Goal: Download file/media

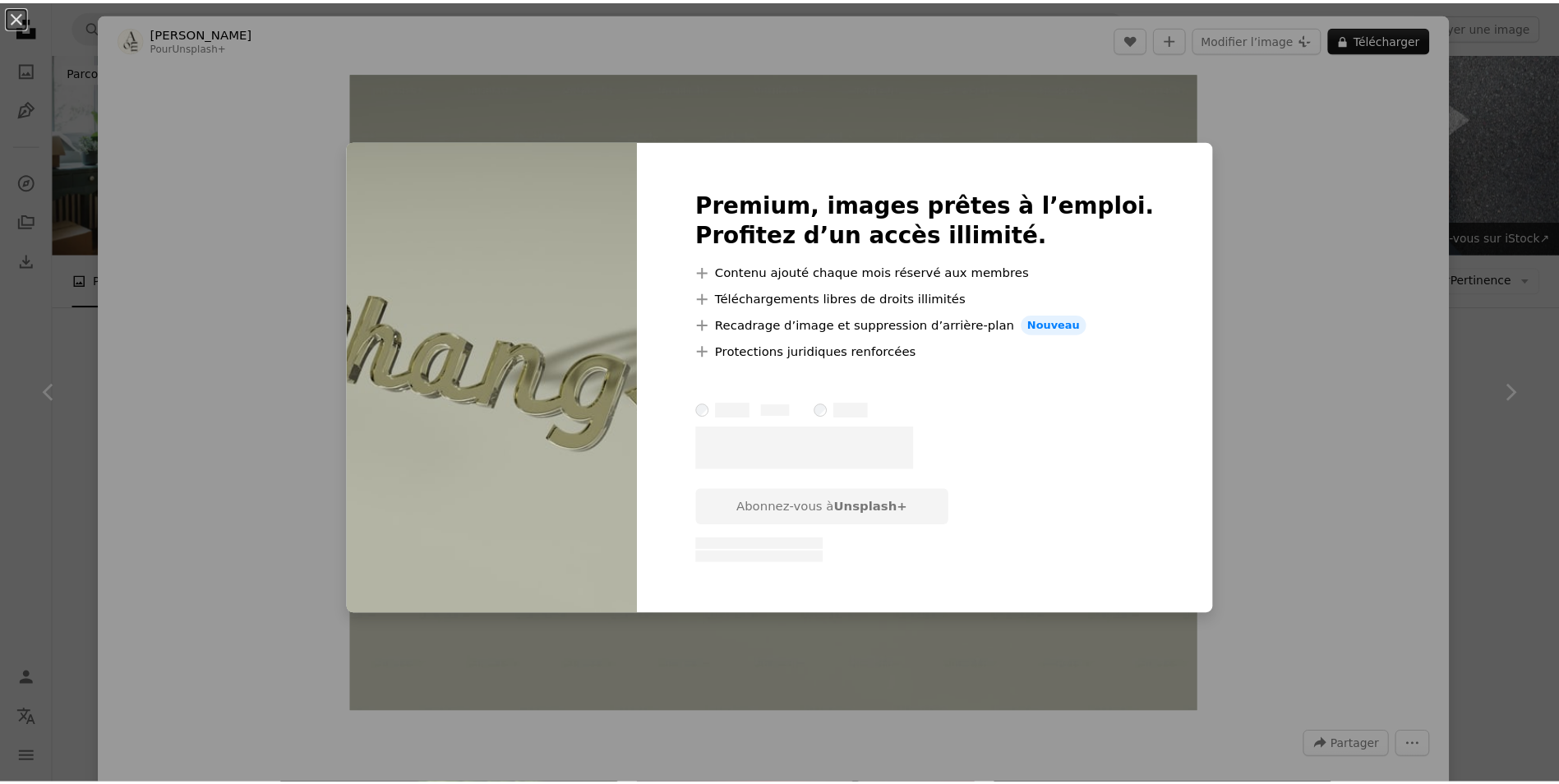
scroll to position [5905, 0]
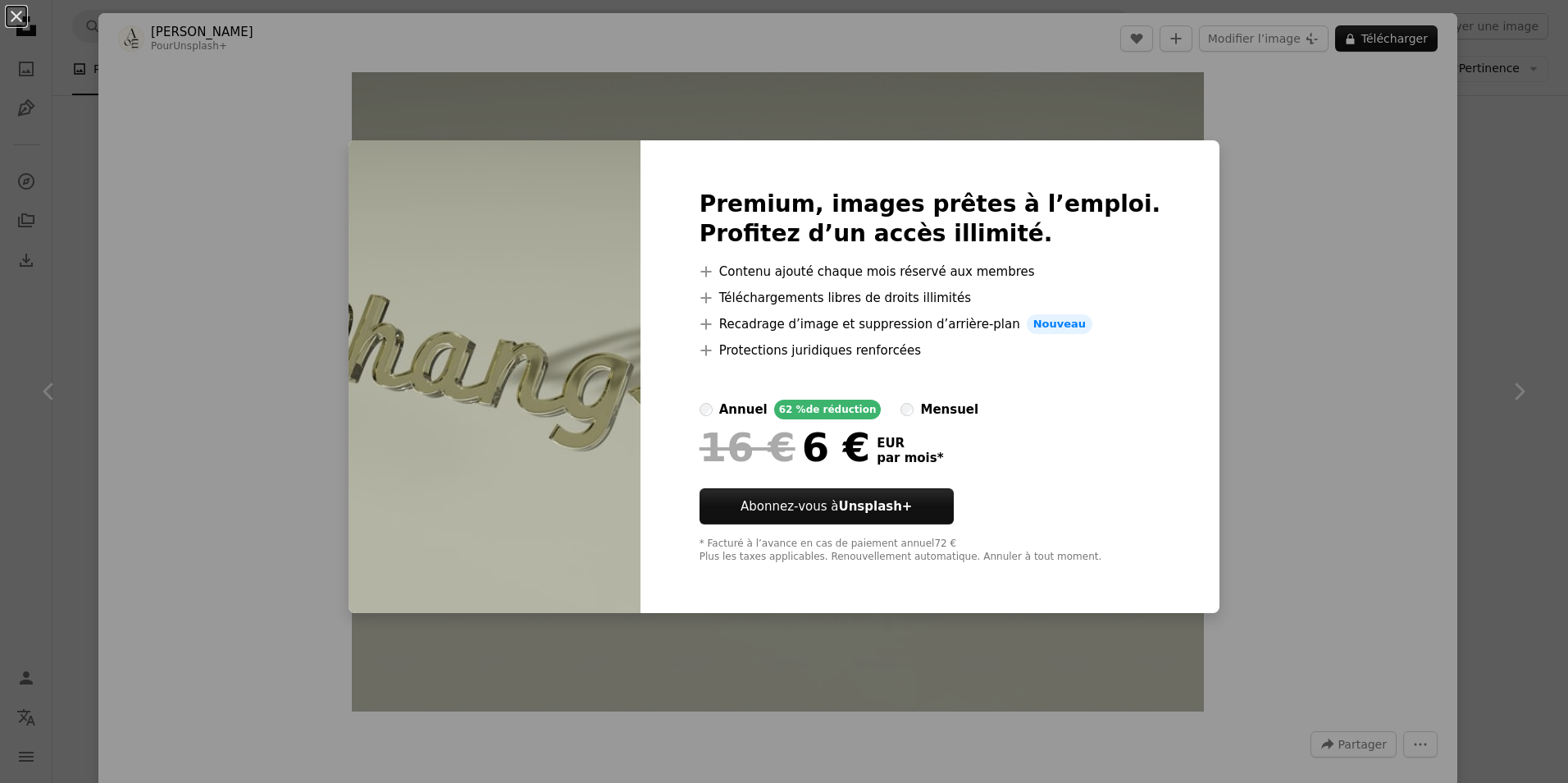
click at [1227, 264] on div "An X shape Premium, images prêtes à l’emploi. Profitez d’un accès illimité. A p…" at bounding box center [784, 392] width 1568 height 783
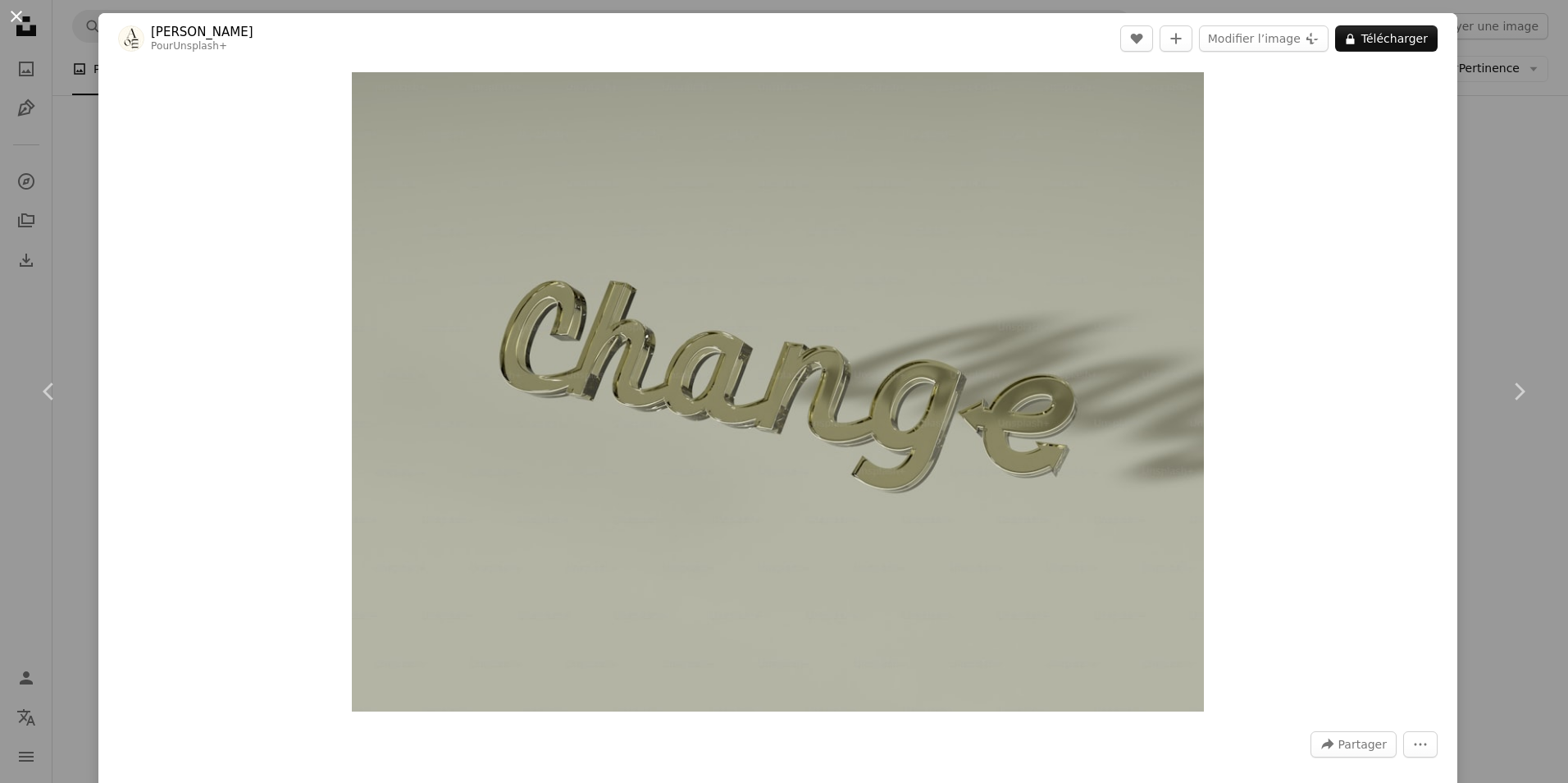
click at [16, 11] on button "An X shape" at bounding box center [16, 16] width 20 height 20
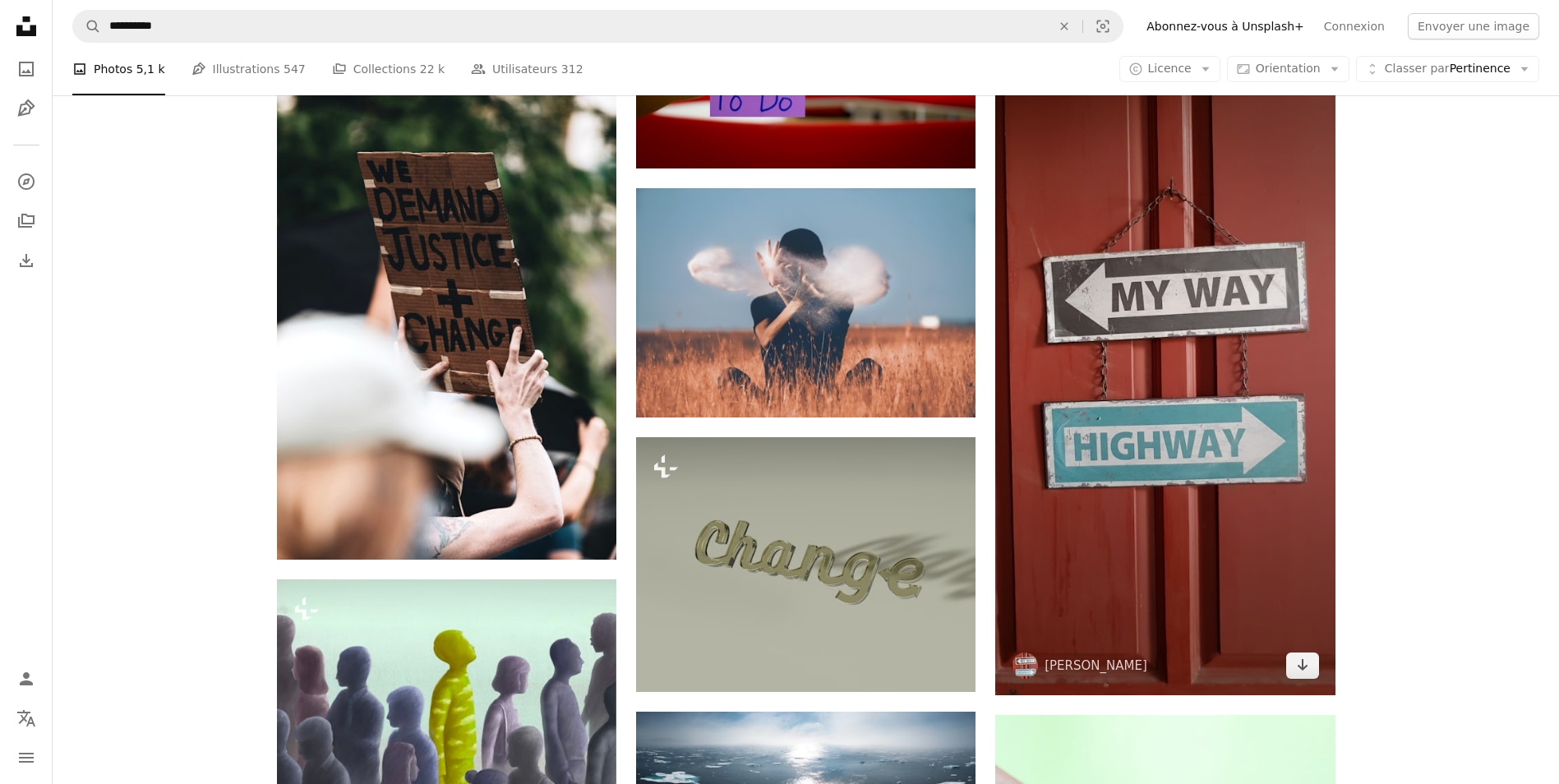
click at [1197, 407] on img at bounding box center [1165, 345] width 340 height 699
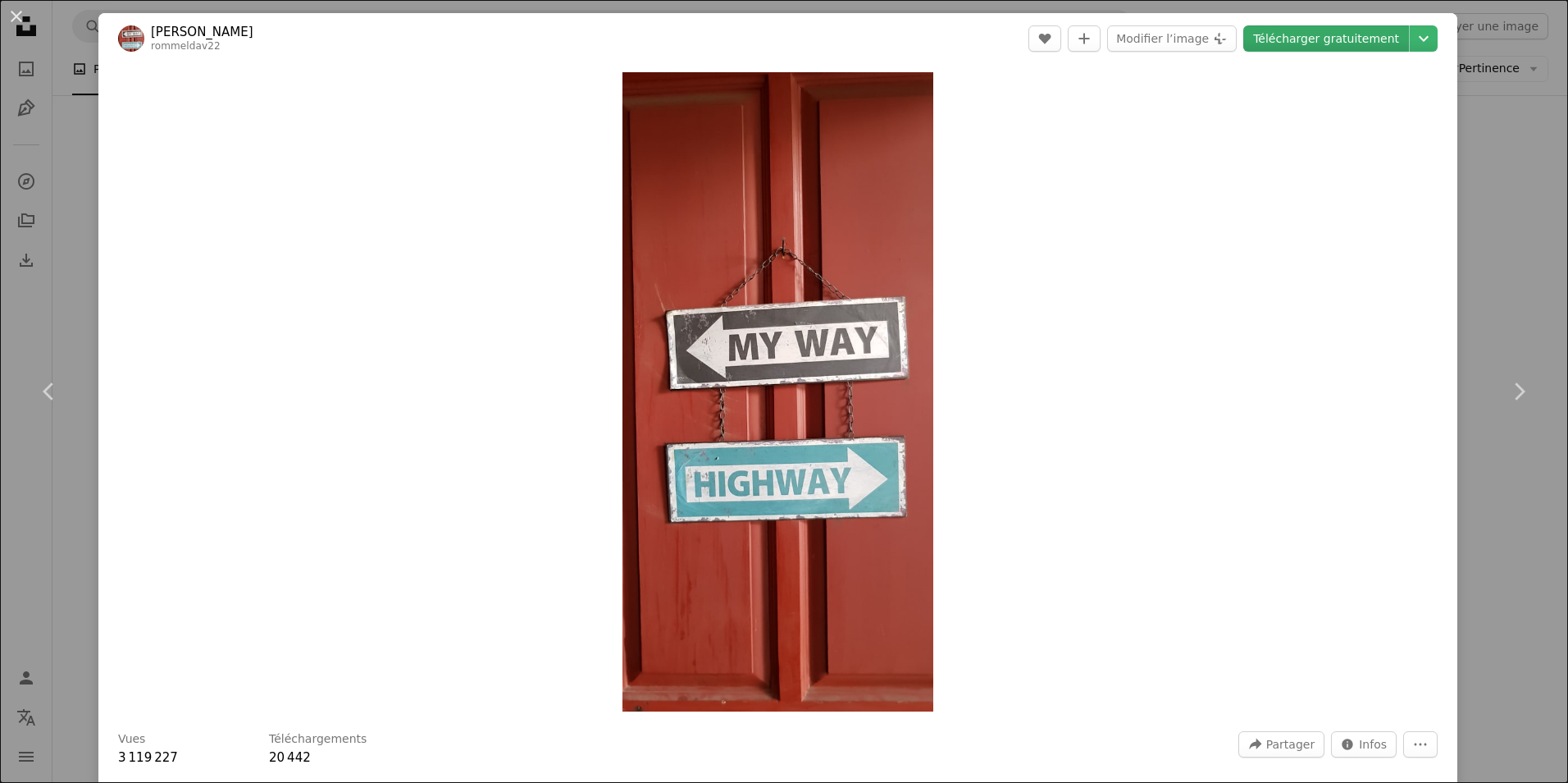
click at [1340, 40] on link "Télécharger gratuitement" at bounding box center [1326, 39] width 165 height 27
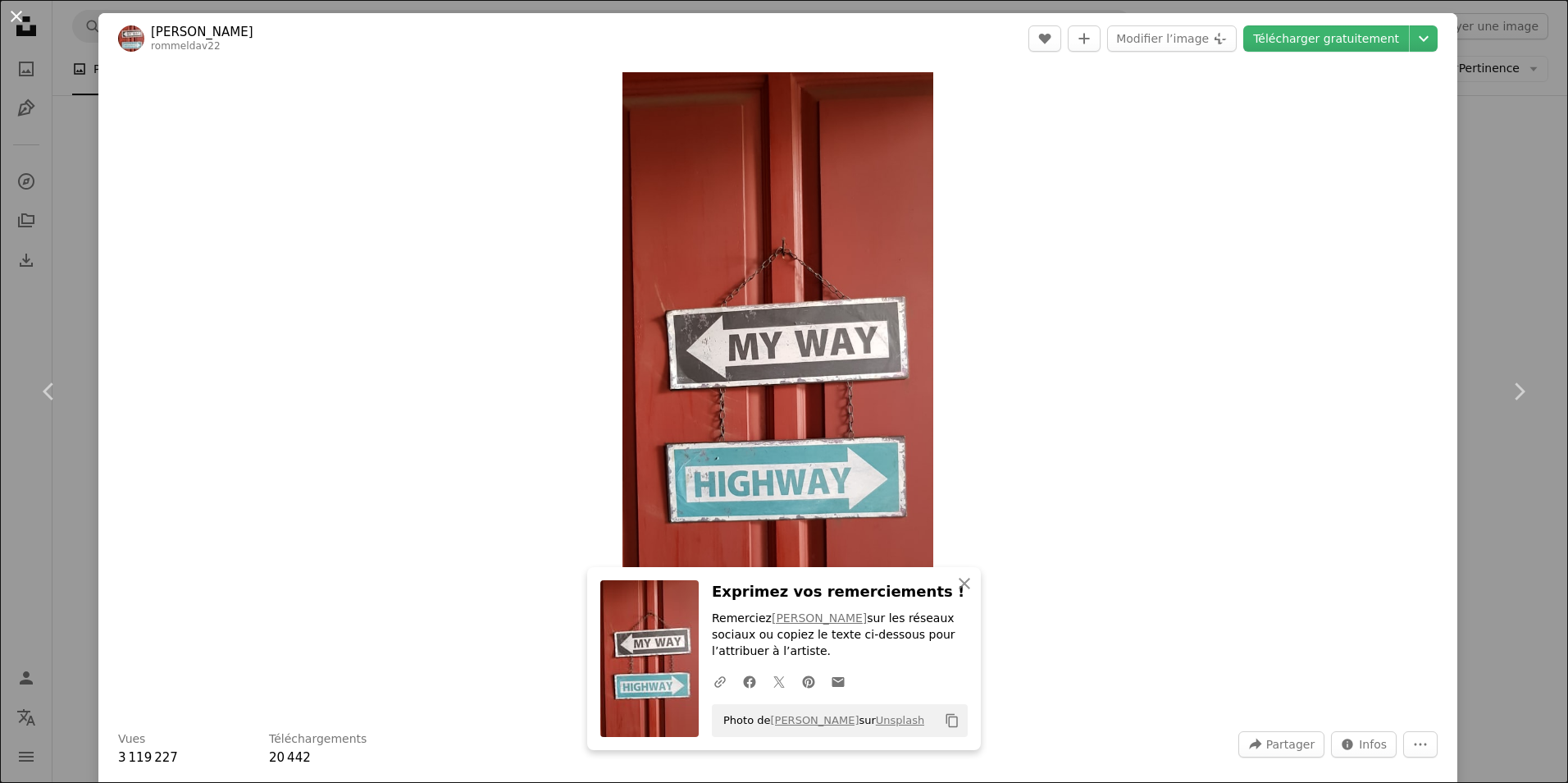
click at [16, 18] on button "An X shape" at bounding box center [16, 16] width 20 height 20
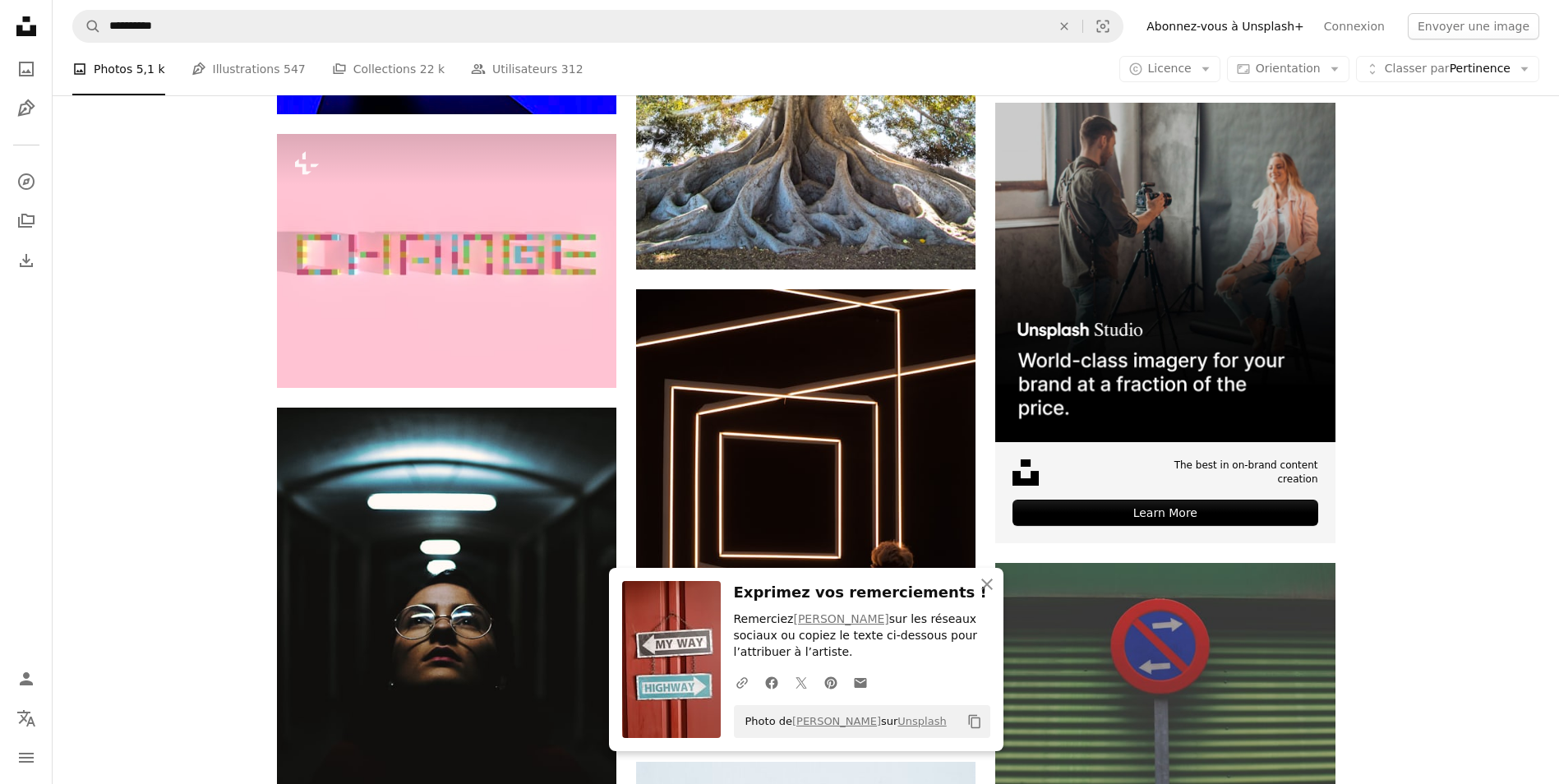
scroll to position [7055, 0]
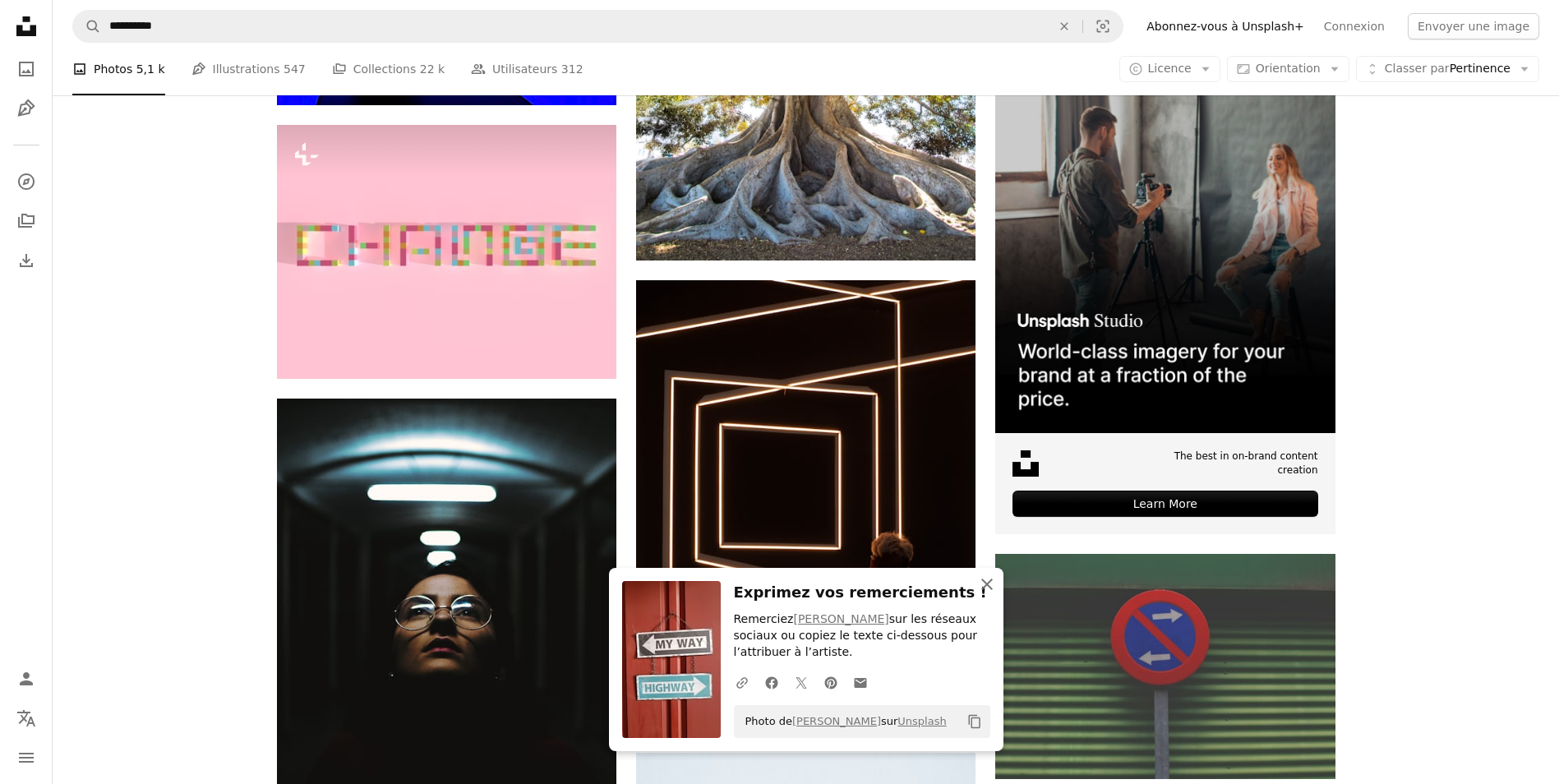
click at [983, 590] on icon "An X shape" at bounding box center [987, 584] width 20 height 20
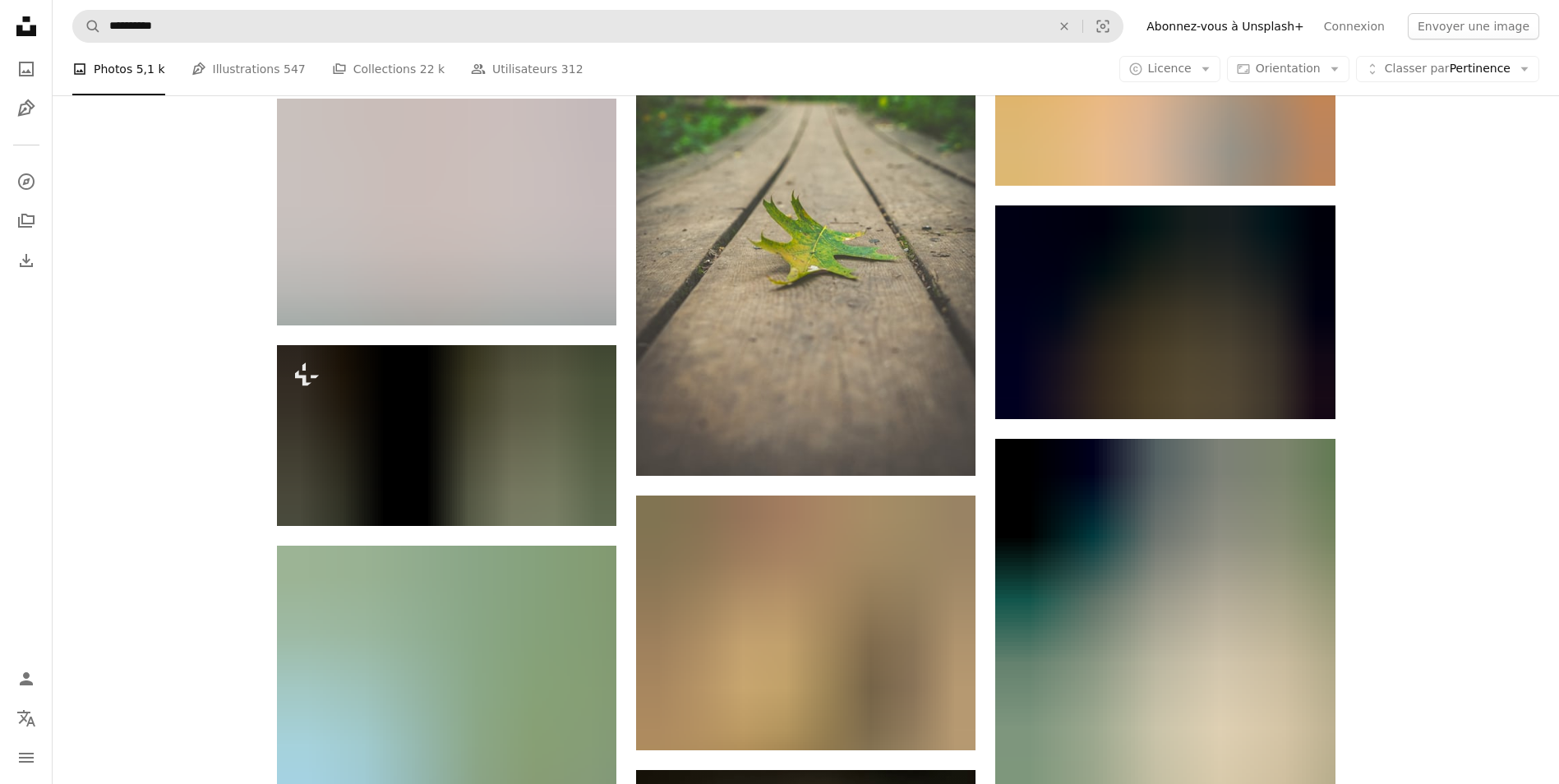
scroll to position [19317, 0]
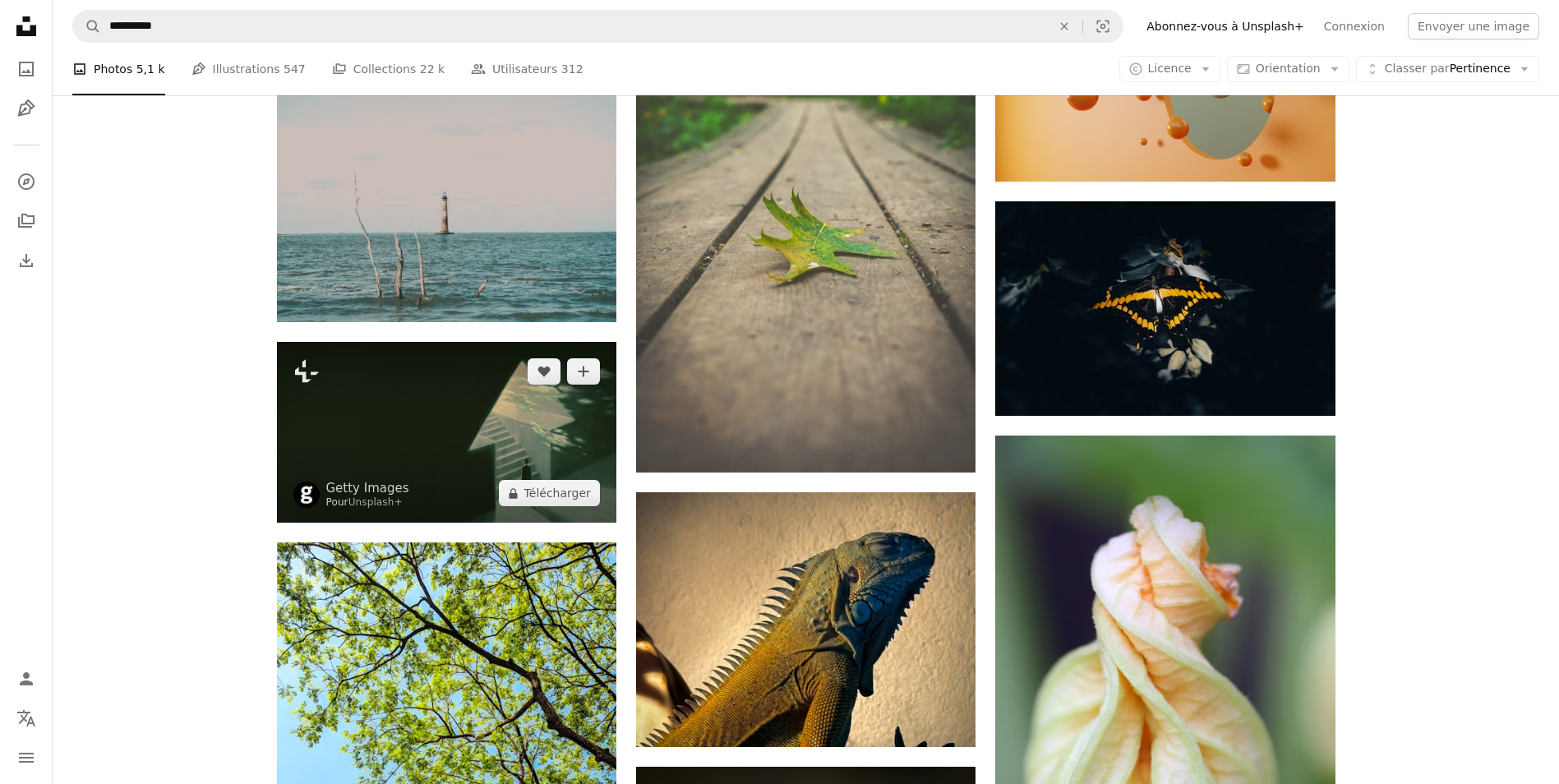
click at [418, 448] on img at bounding box center [447, 433] width 340 height 182
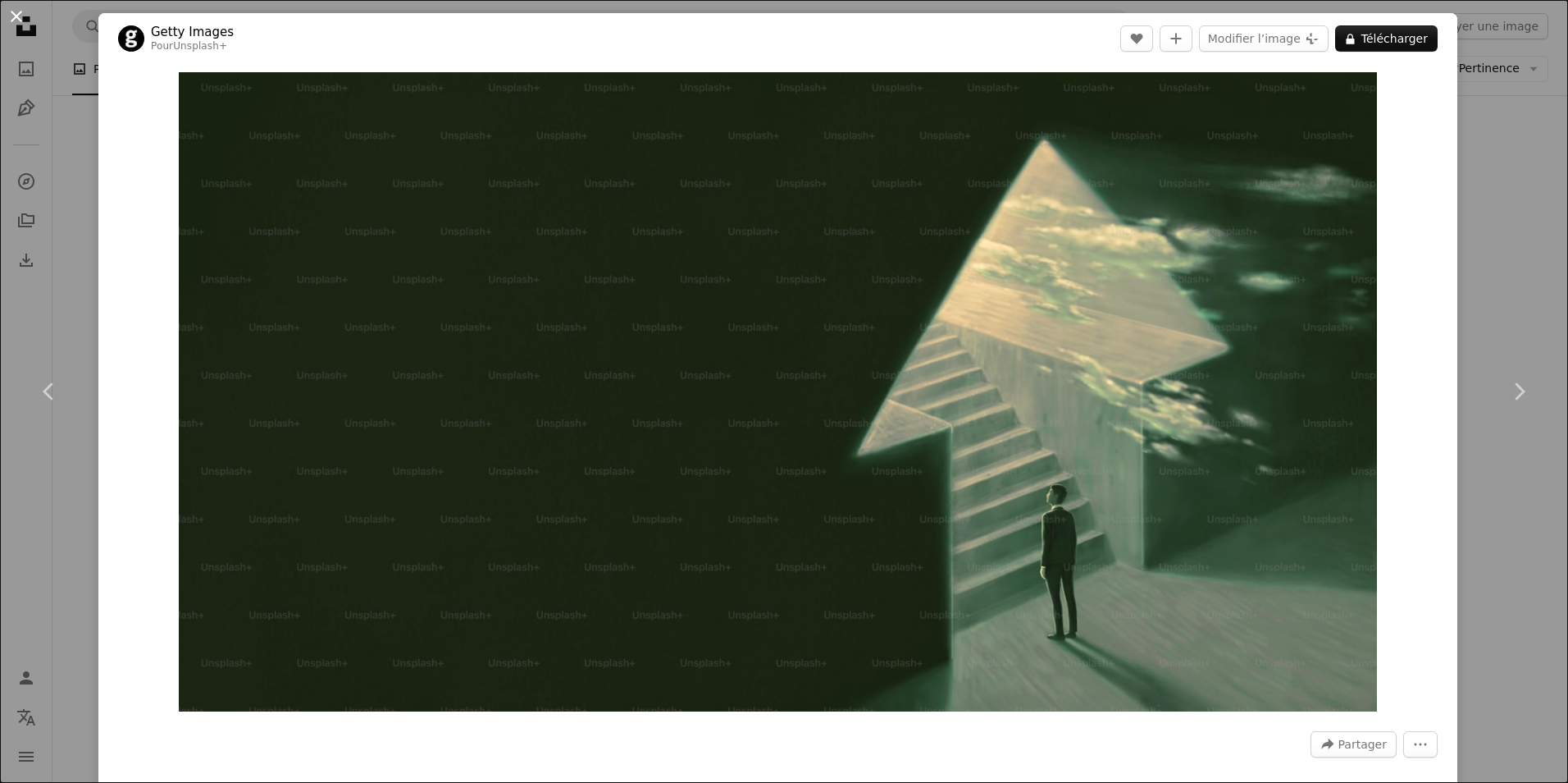
click at [16, 17] on button "An X shape" at bounding box center [16, 16] width 20 height 20
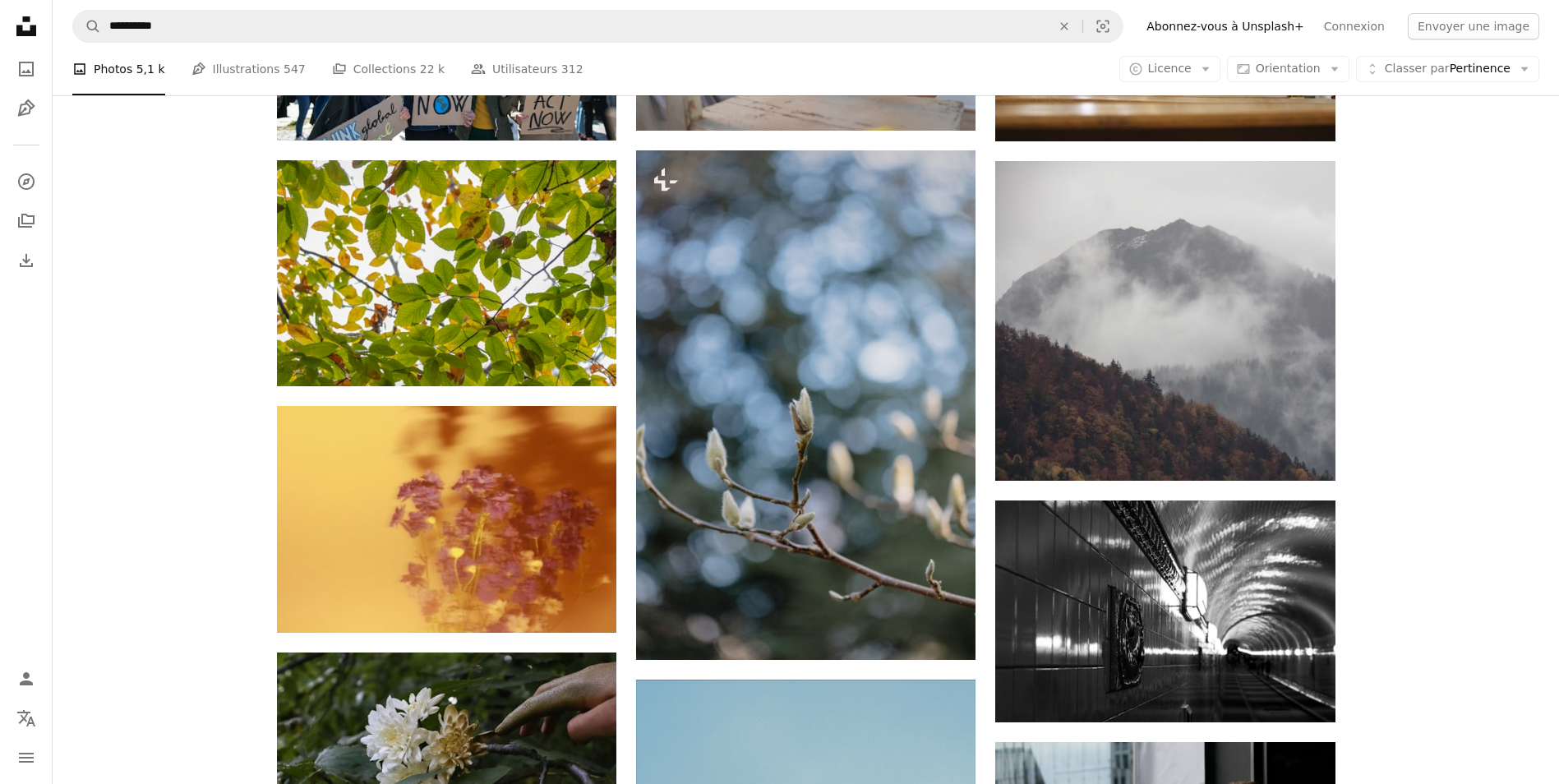
scroll to position [23427, 0]
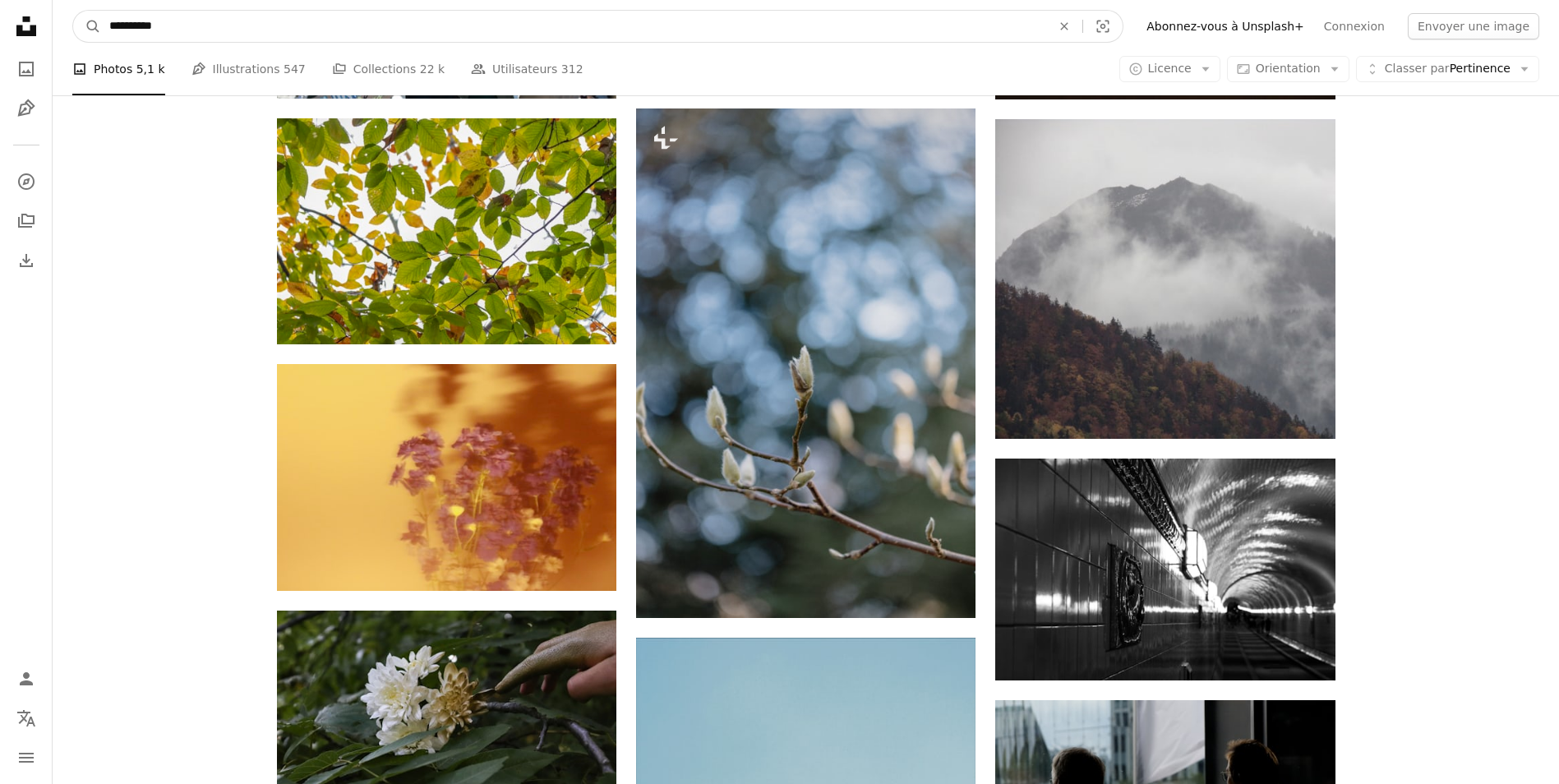
drag, startPoint x: 174, startPoint y: 31, endPoint x: 101, endPoint y: 23, distance: 73.4
click at [101, 23] on input "**********" at bounding box center [573, 26] width 945 height 31
type input "******"
click button "A magnifying glass" at bounding box center [86, 26] width 28 height 31
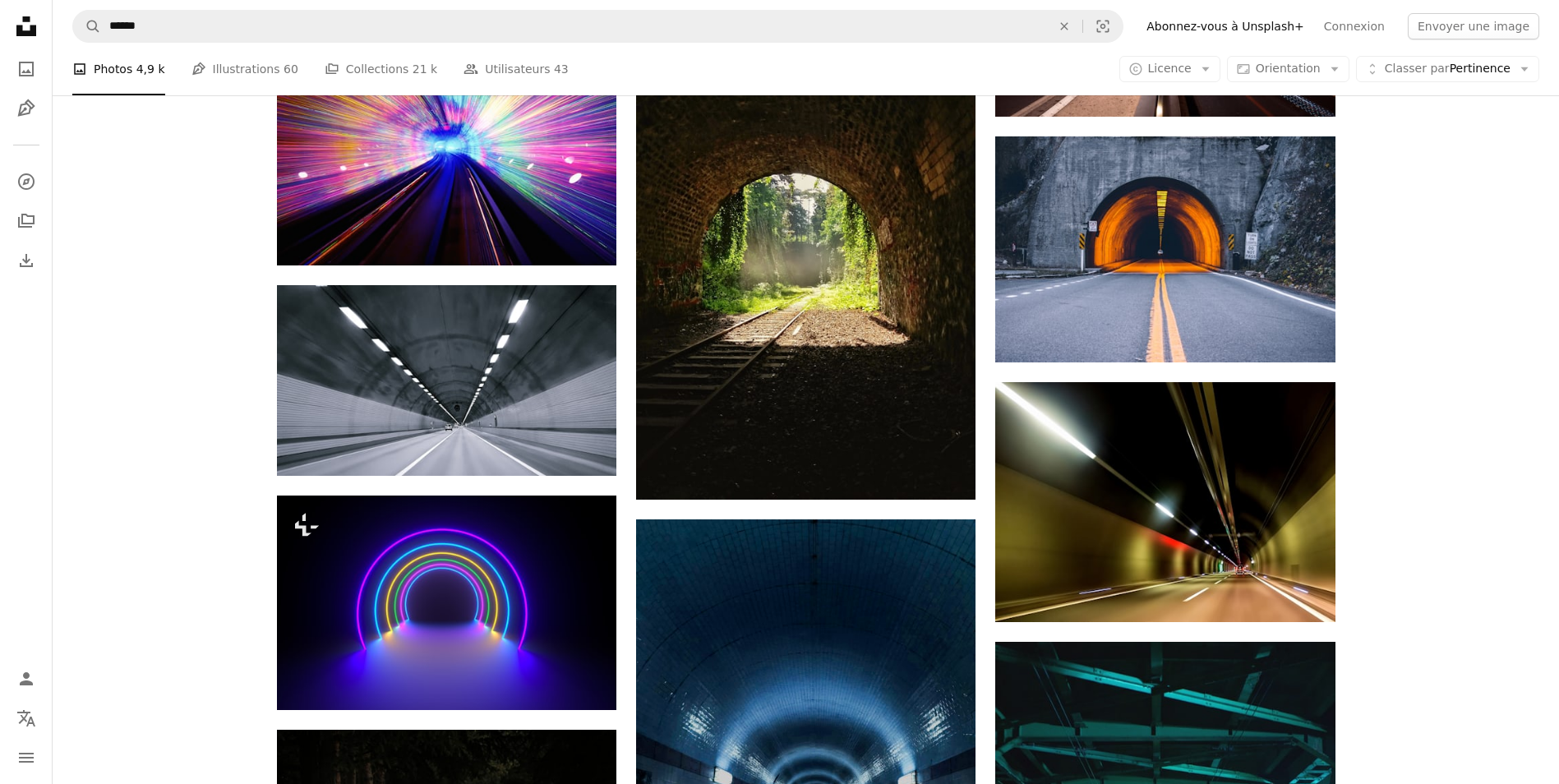
scroll to position [1742, 0]
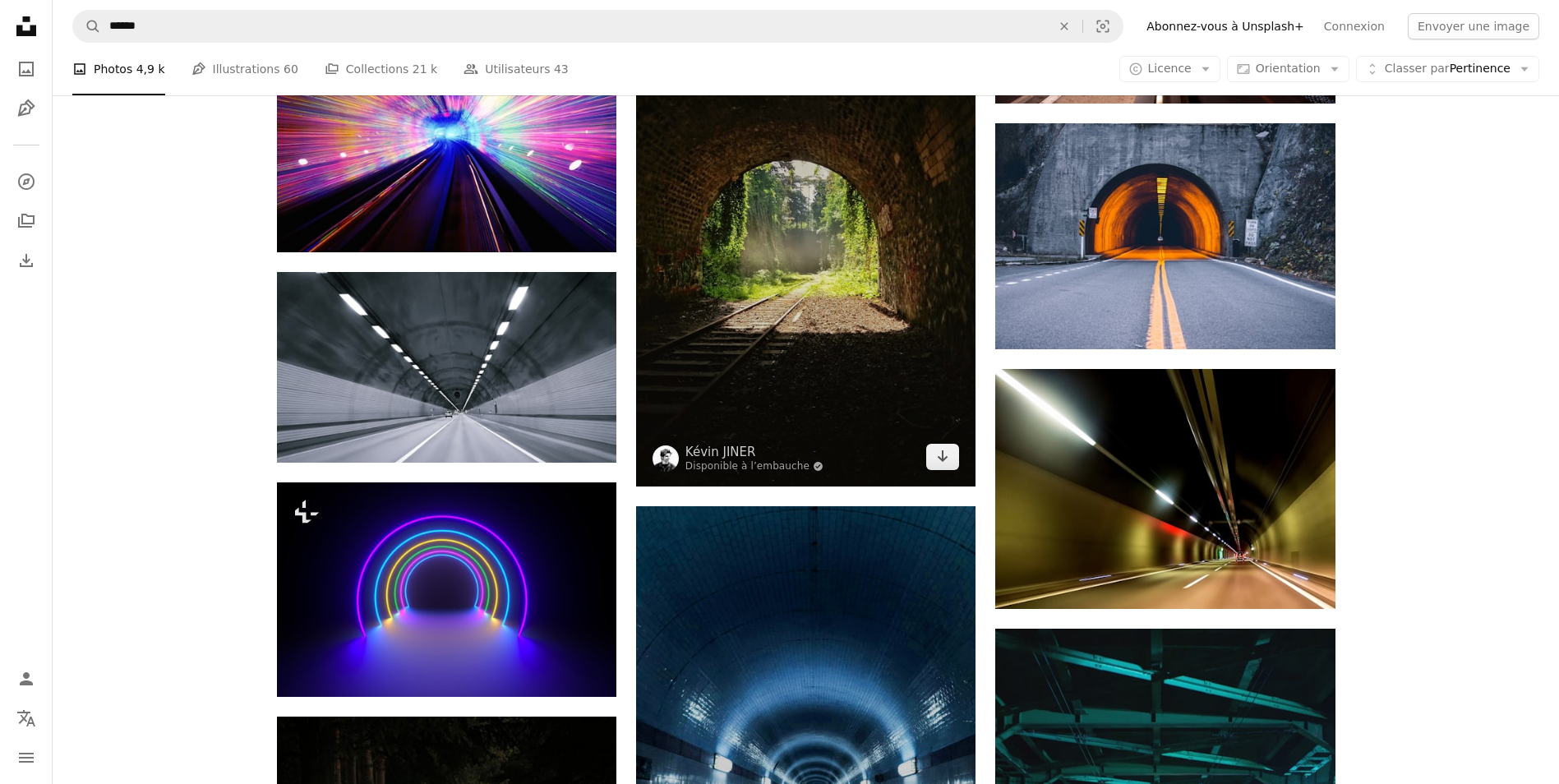
click at [829, 290] on img at bounding box center [806, 260] width 340 height 453
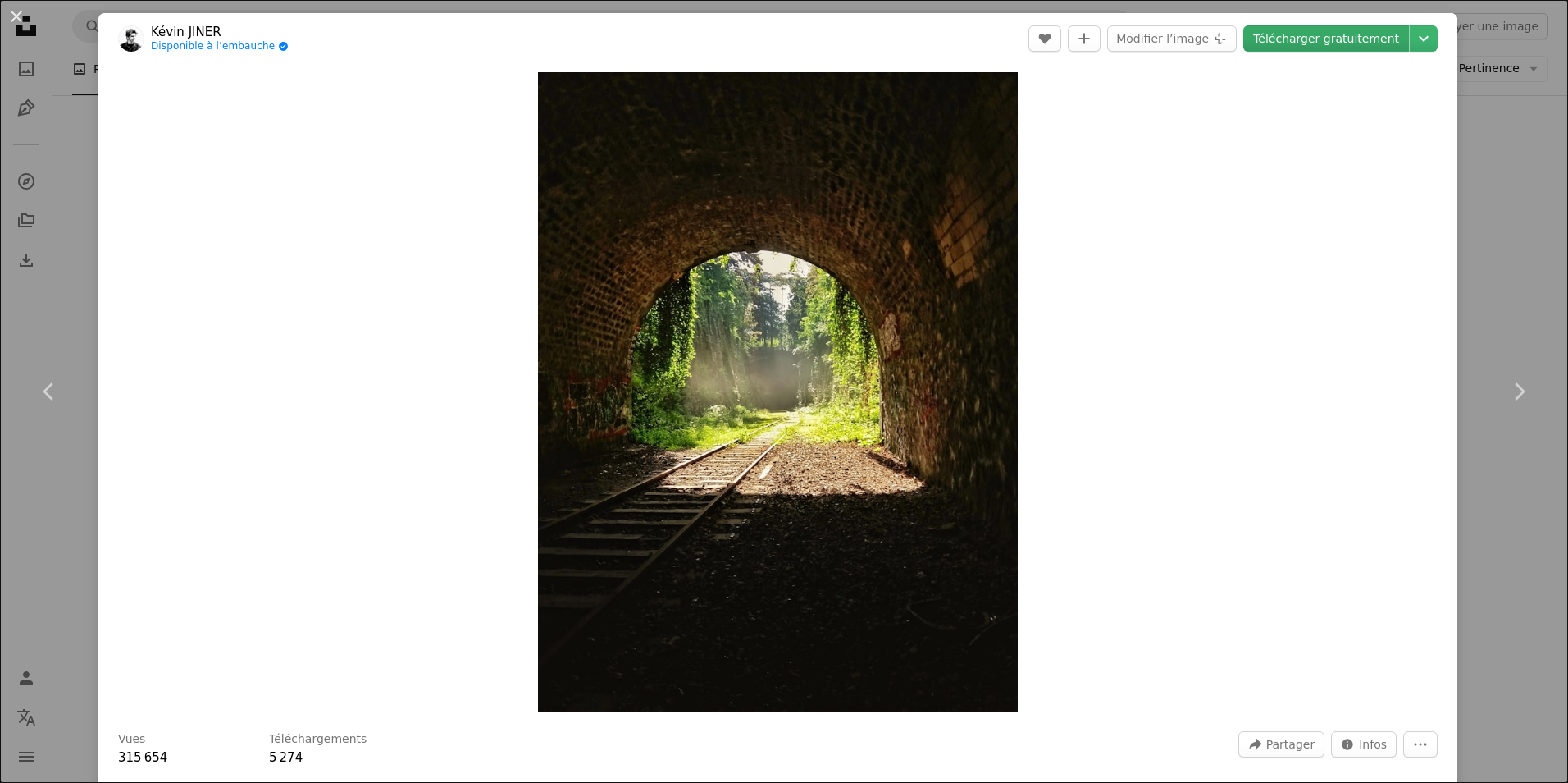
click at [1312, 39] on link "Télécharger gratuitement" at bounding box center [1326, 39] width 165 height 27
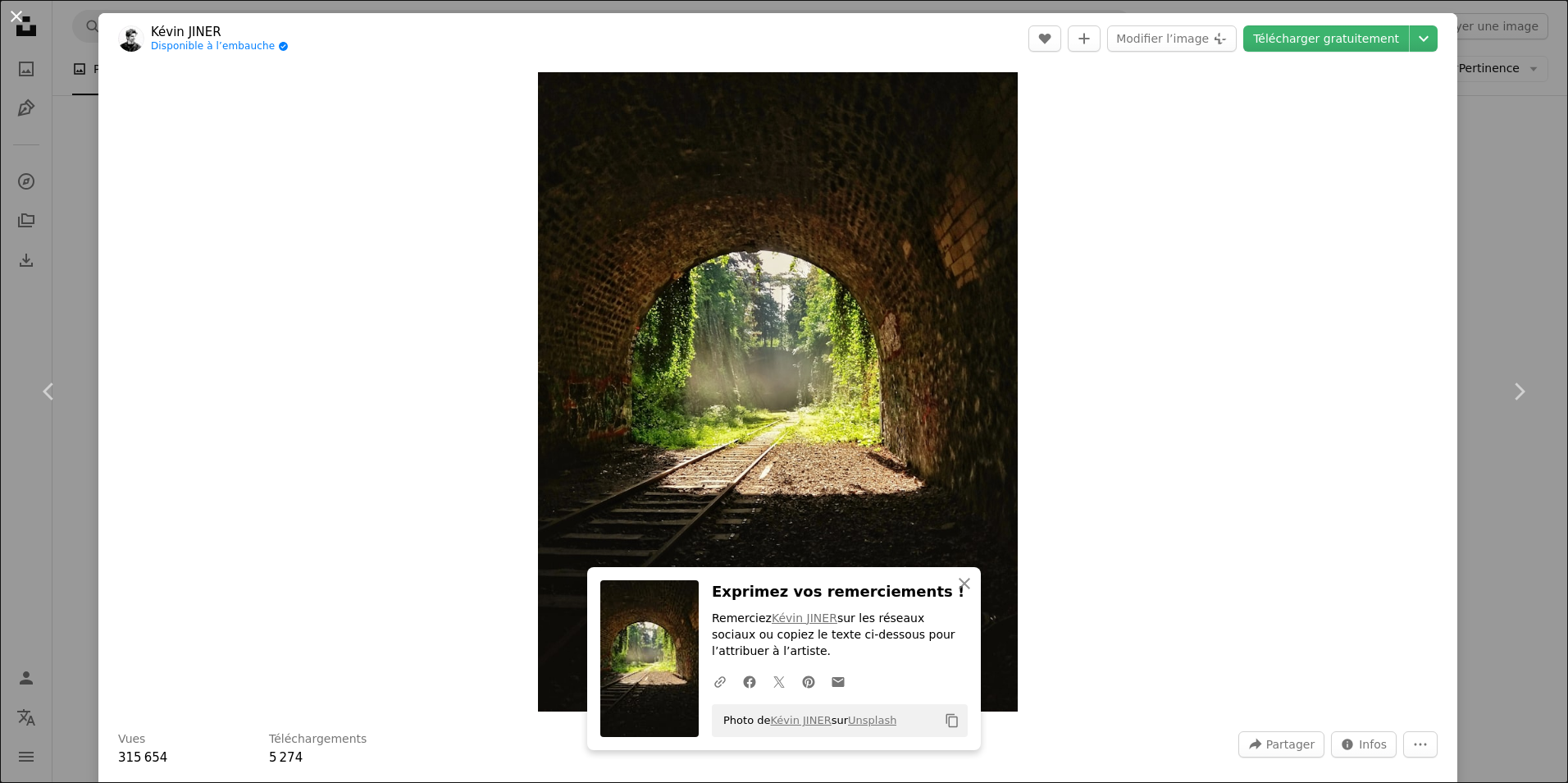
click at [17, 17] on button "An X shape" at bounding box center [16, 16] width 20 height 20
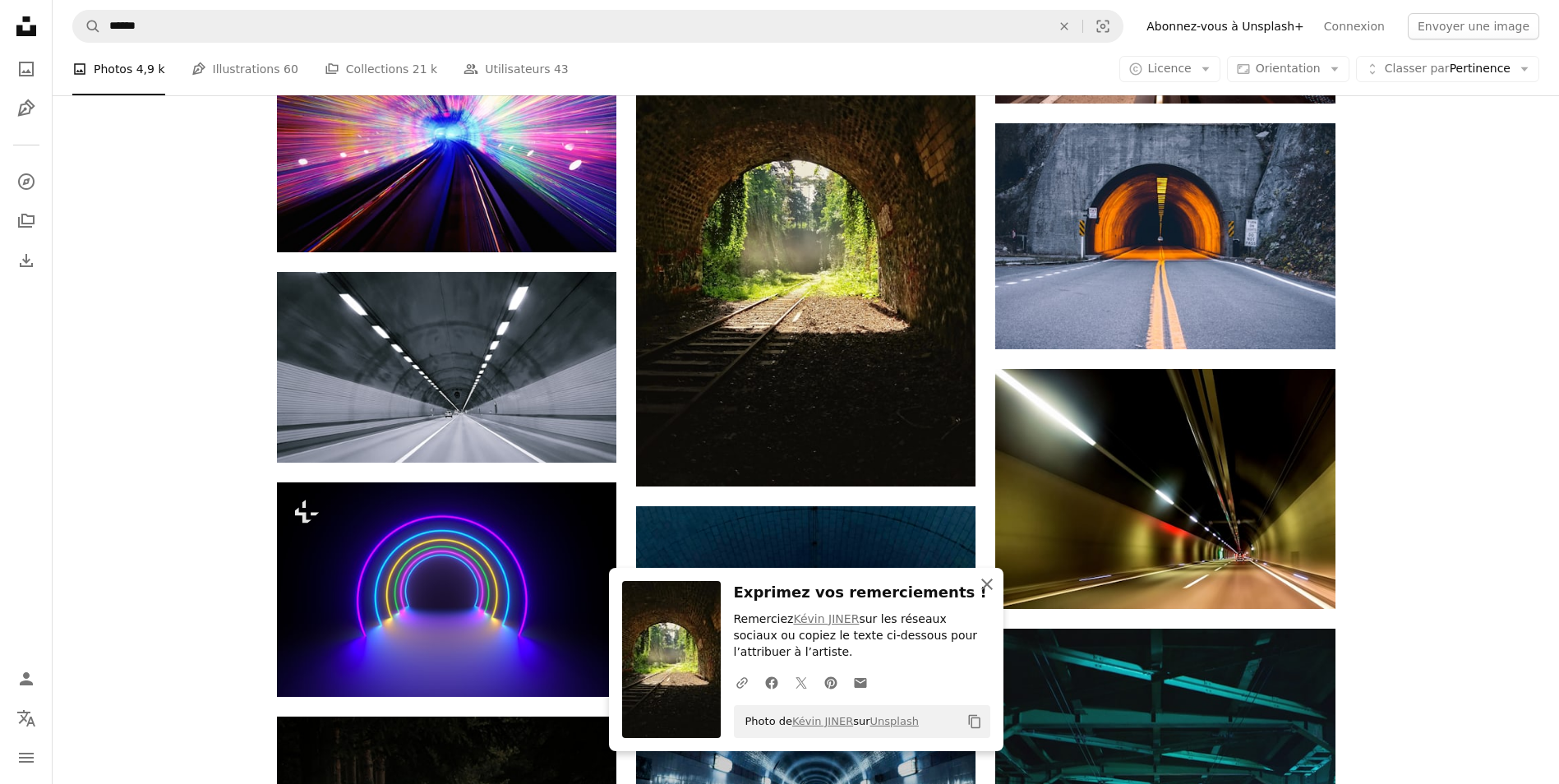
click at [989, 585] on icon "button" at bounding box center [987, 584] width 12 height 12
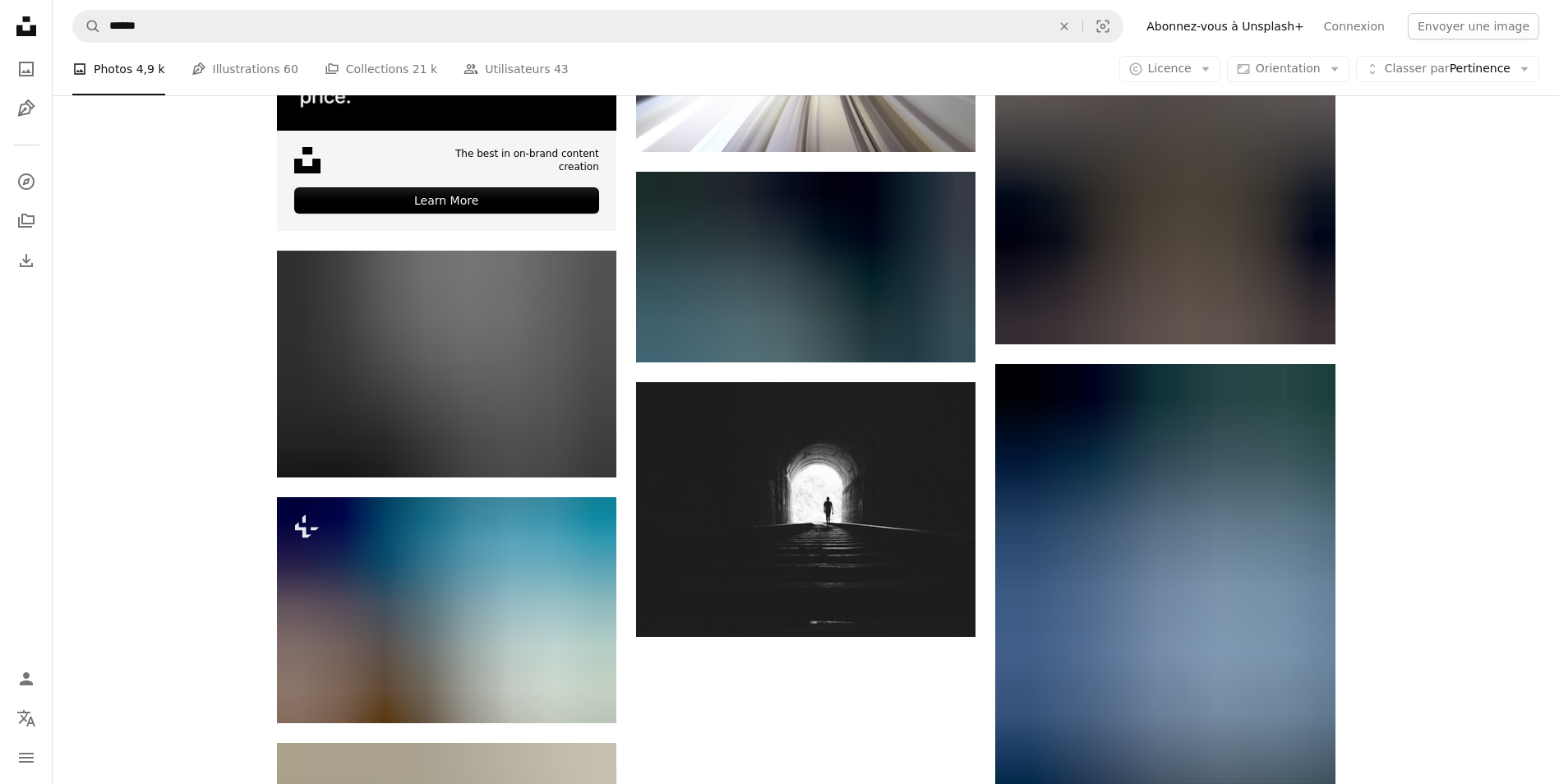
scroll to position [4535, 0]
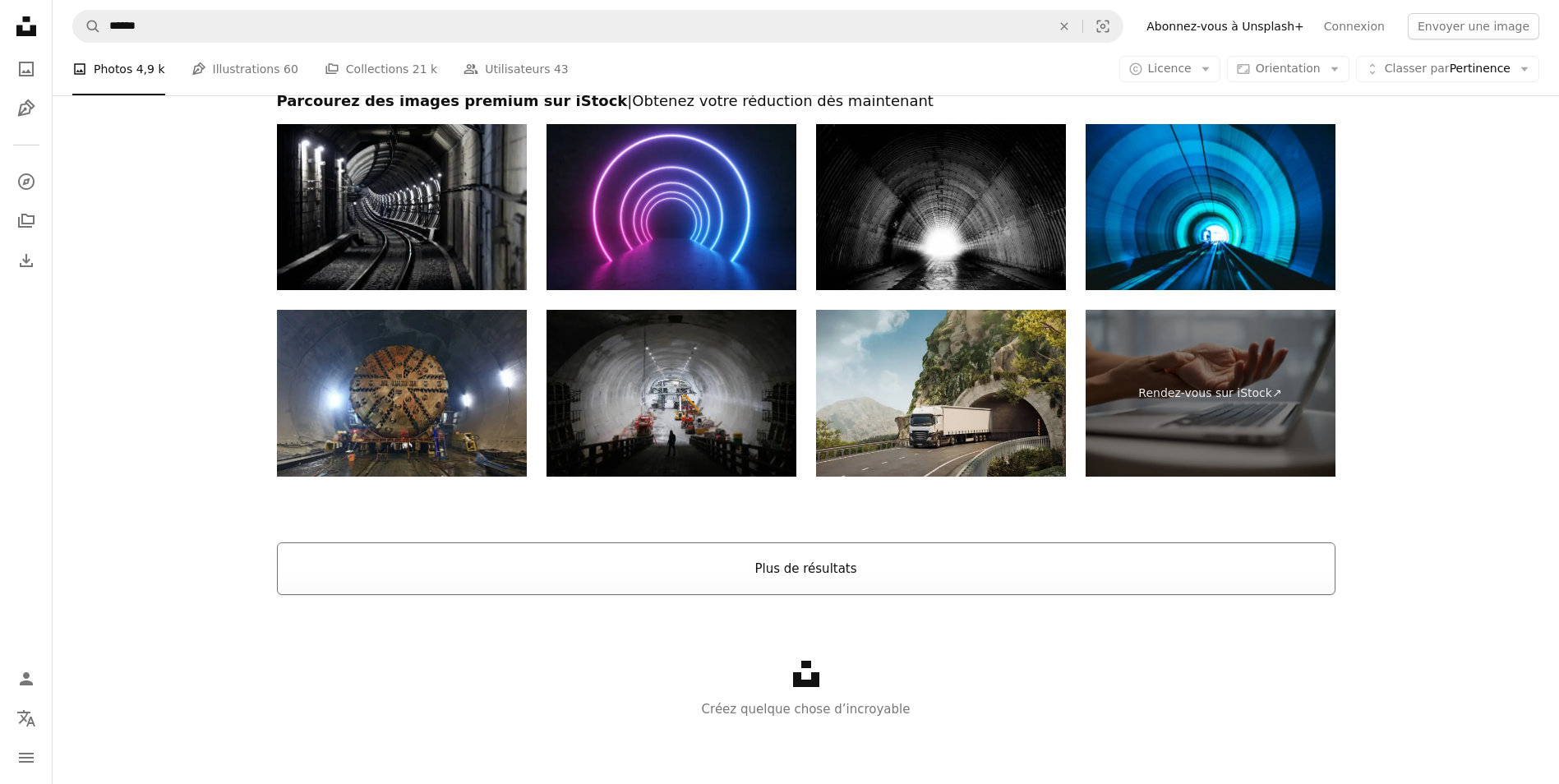
click at [989, 585] on button "Plus de résultats" at bounding box center [807, 568] width 1059 height 53
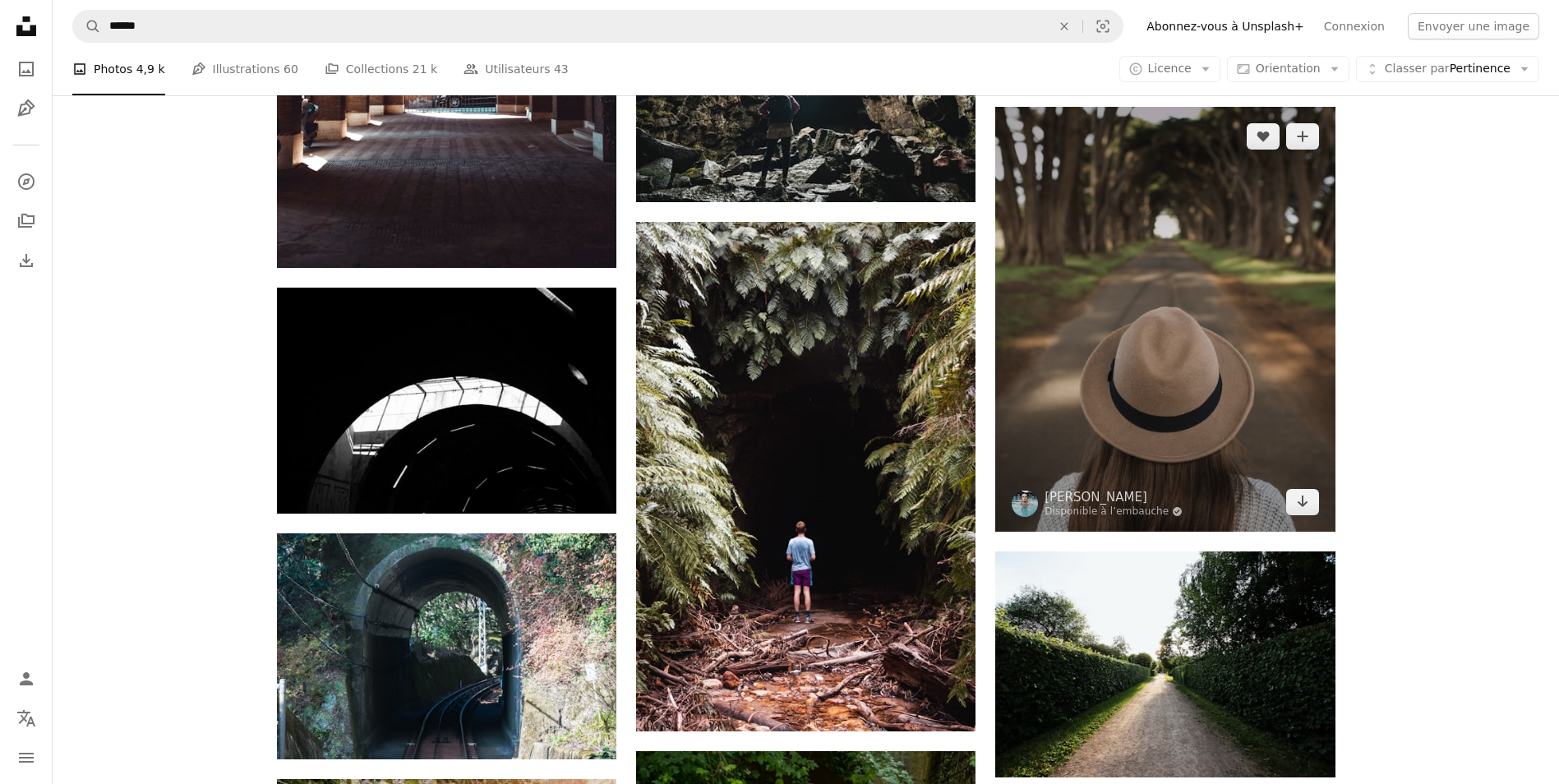
scroll to position [35708, 0]
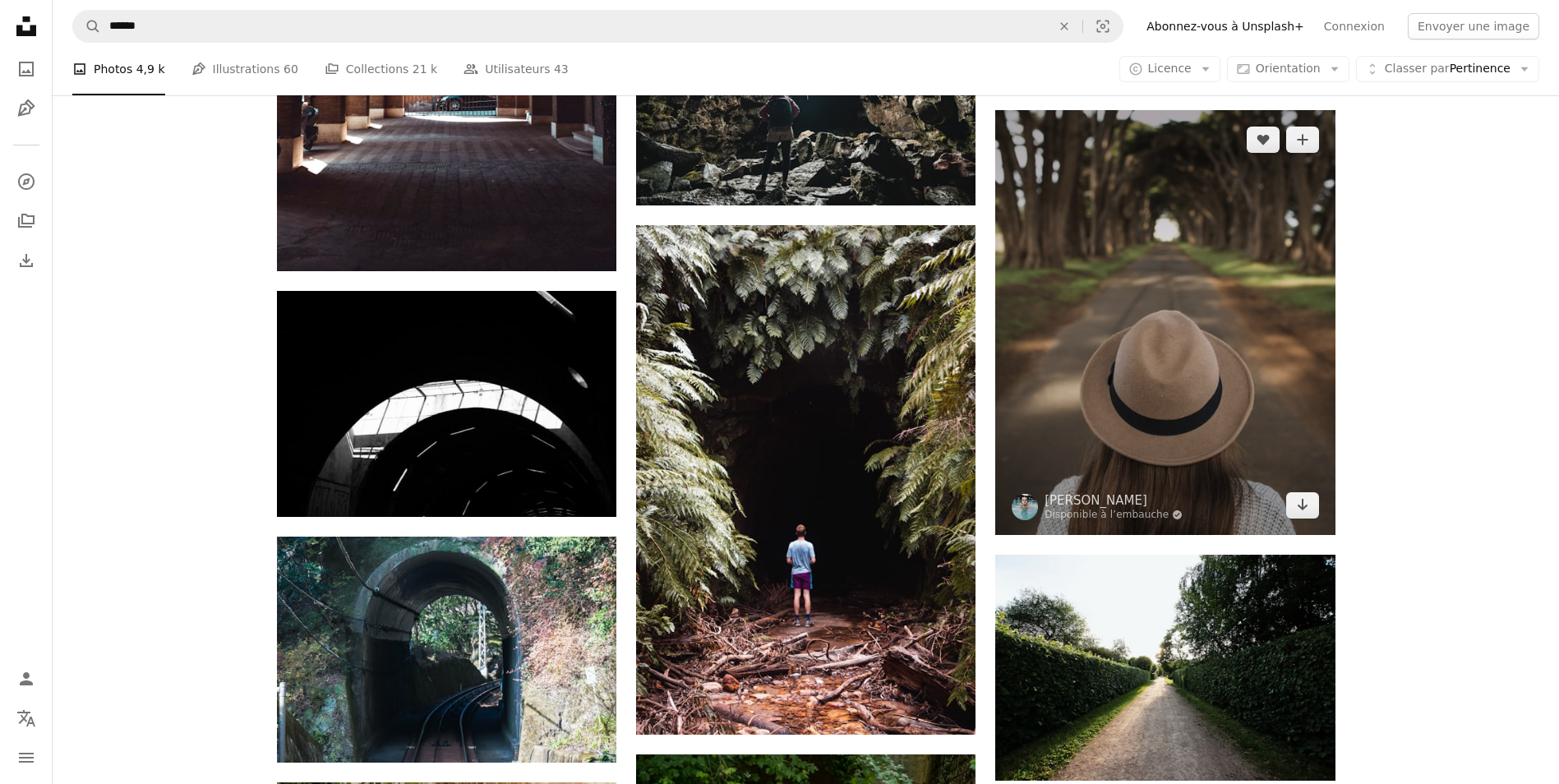
click at [1134, 274] on img at bounding box center [1165, 323] width 340 height 425
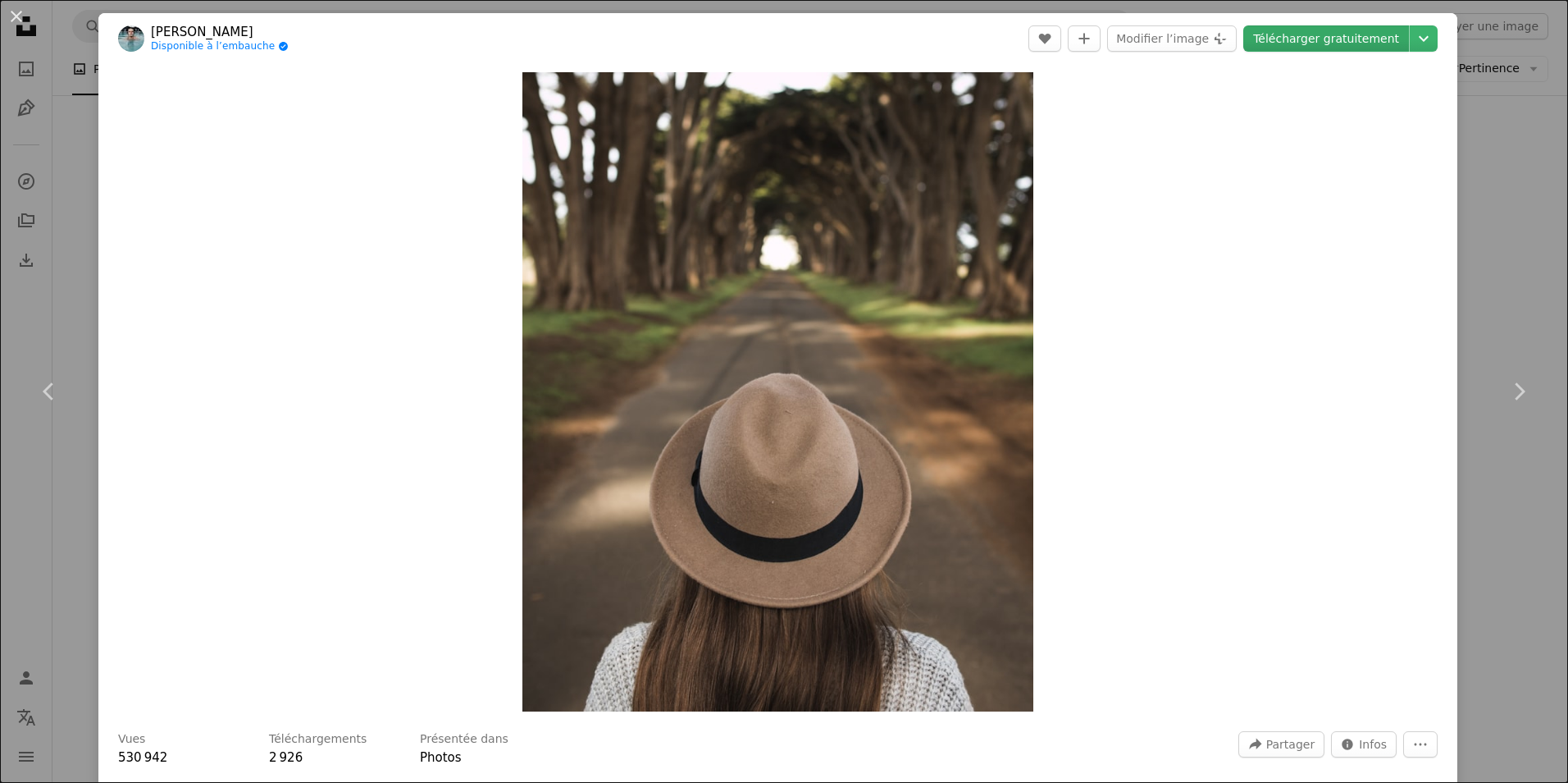
click at [1352, 37] on link "Télécharger gratuitement" at bounding box center [1326, 39] width 165 height 27
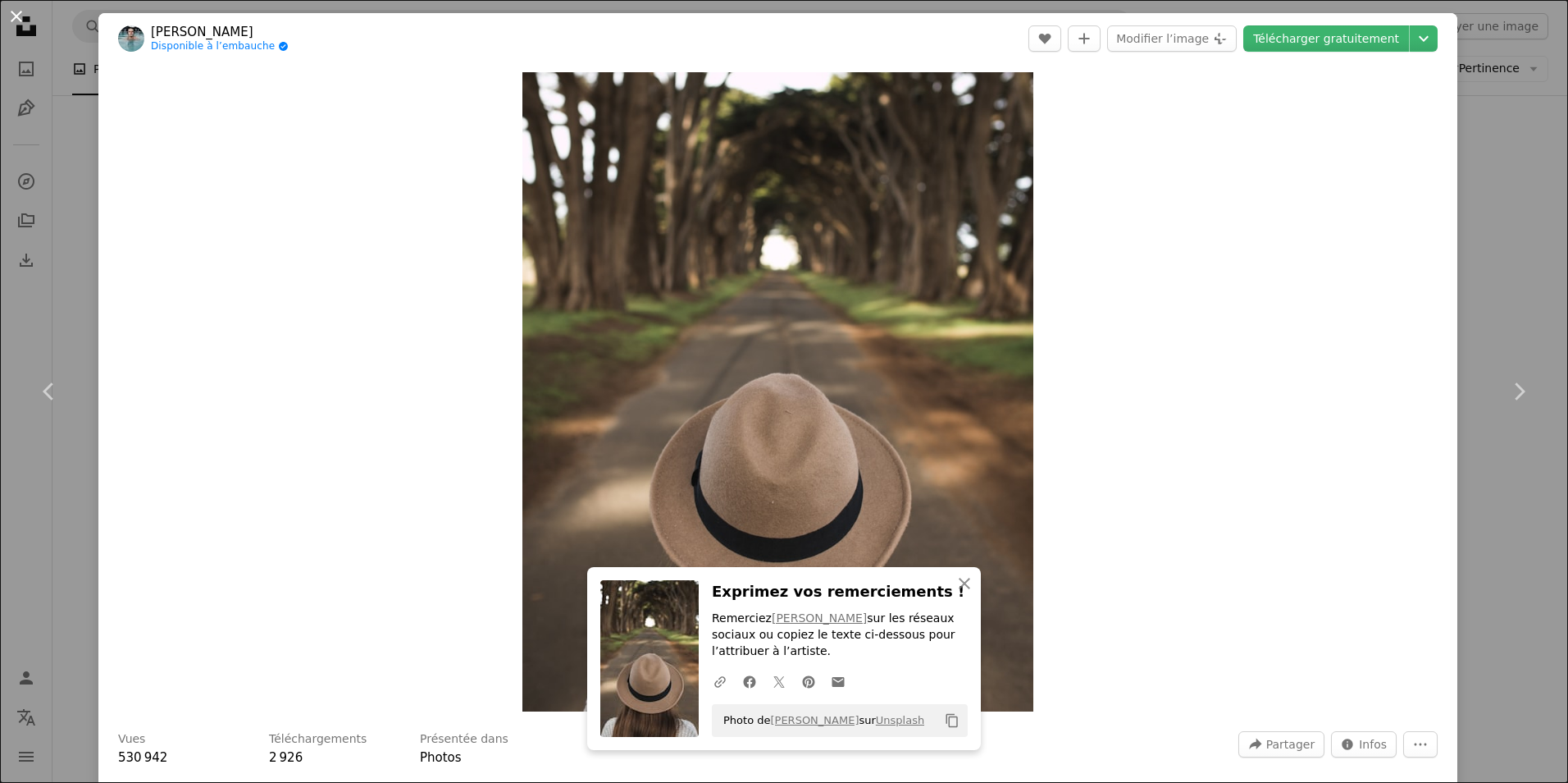
click at [16, 15] on button "An X shape" at bounding box center [16, 16] width 20 height 20
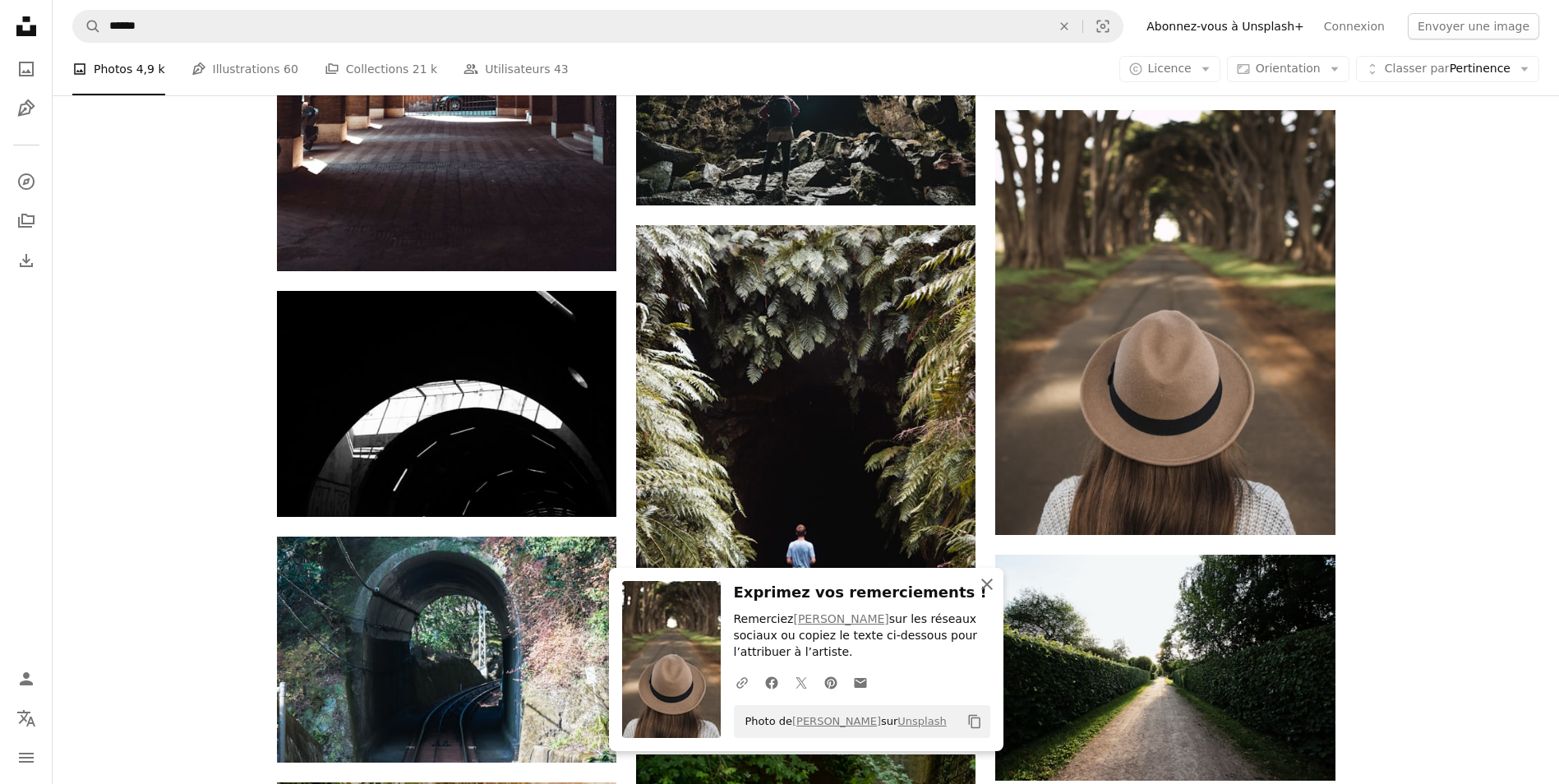
click at [989, 589] on icon "An X shape" at bounding box center [987, 584] width 20 height 20
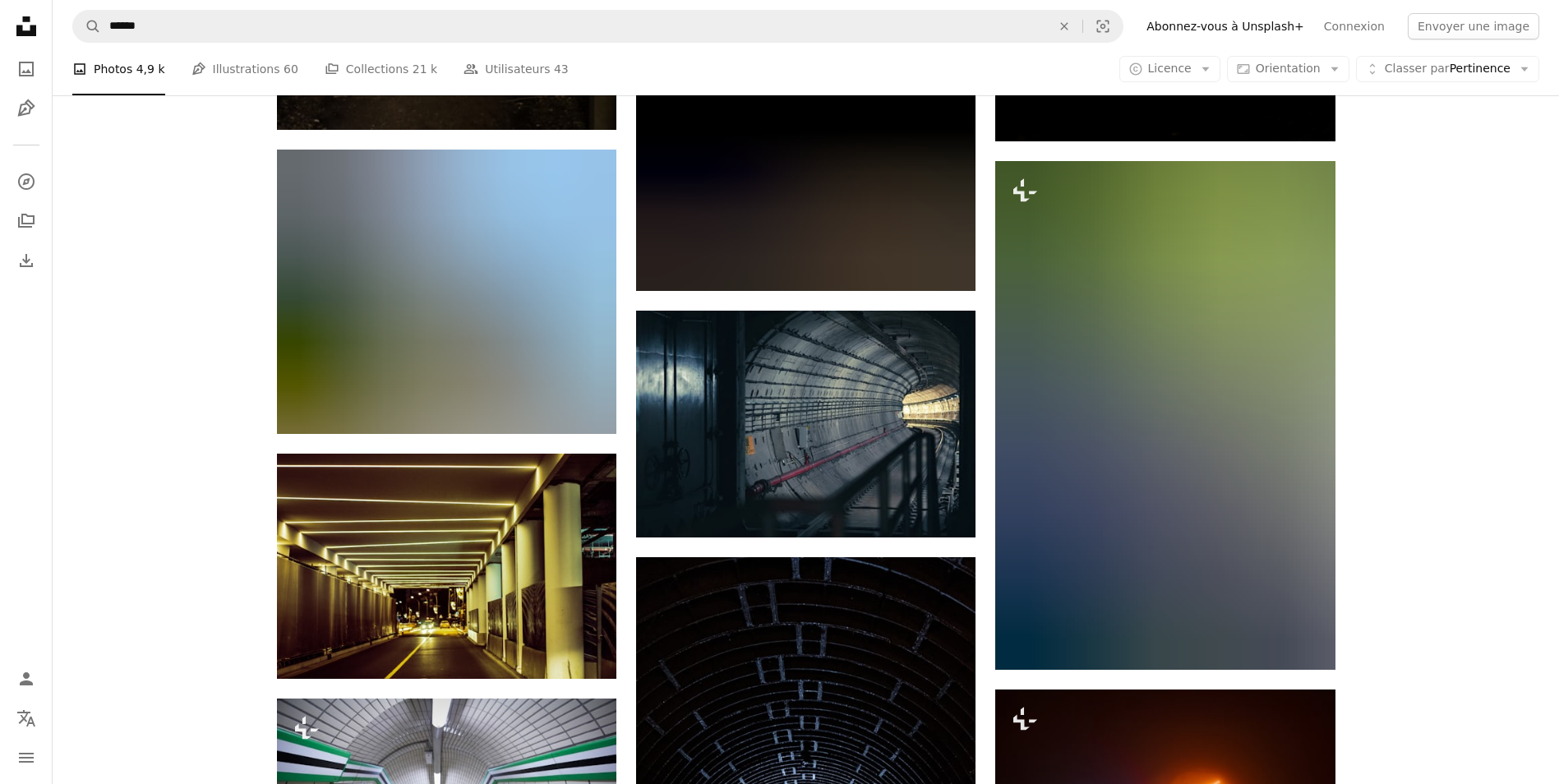
scroll to position [46671, 0]
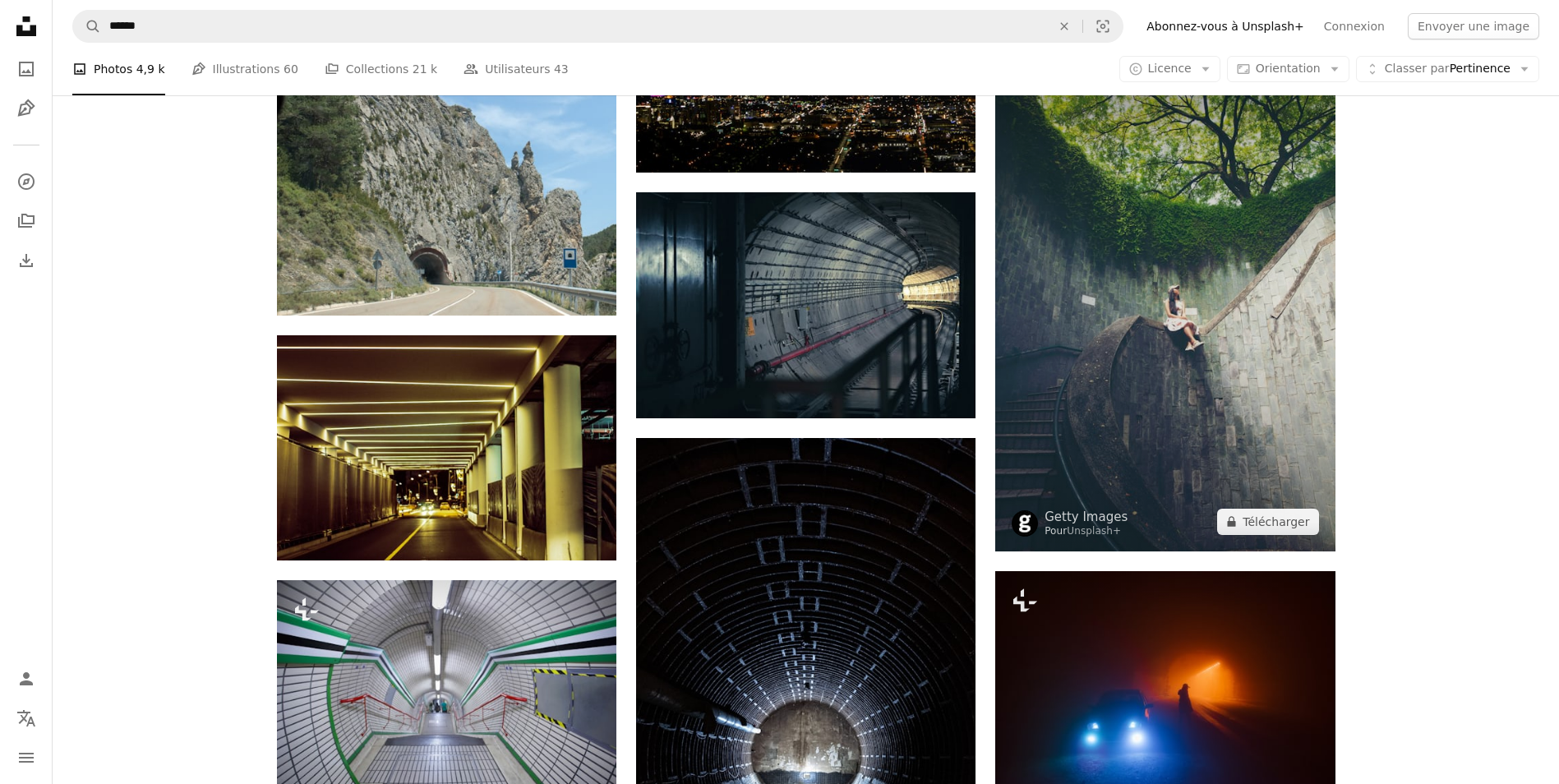
click at [1203, 473] on img at bounding box center [1165, 297] width 340 height 509
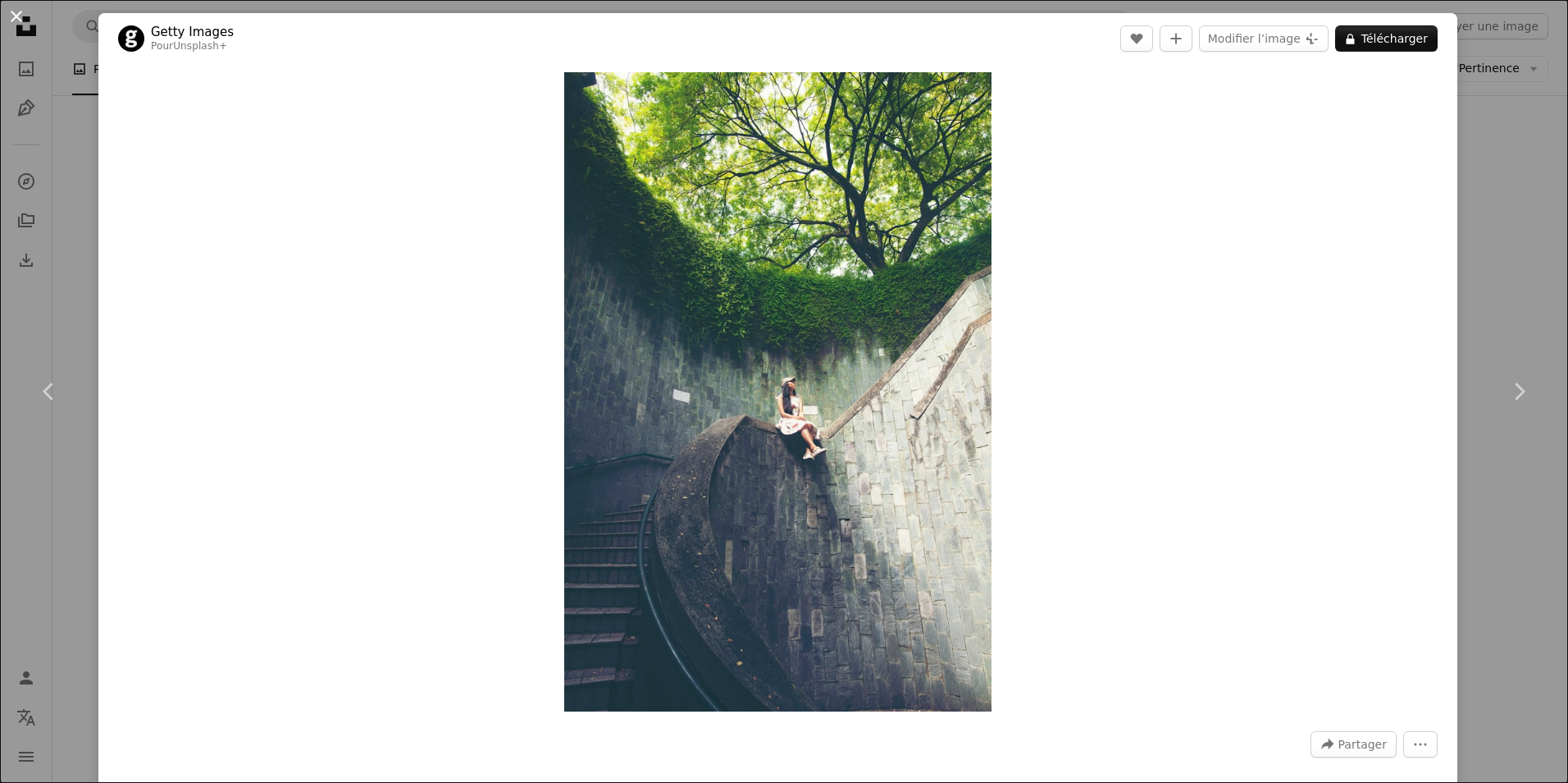
click at [16, 13] on button "An X shape" at bounding box center [16, 16] width 20 height 20
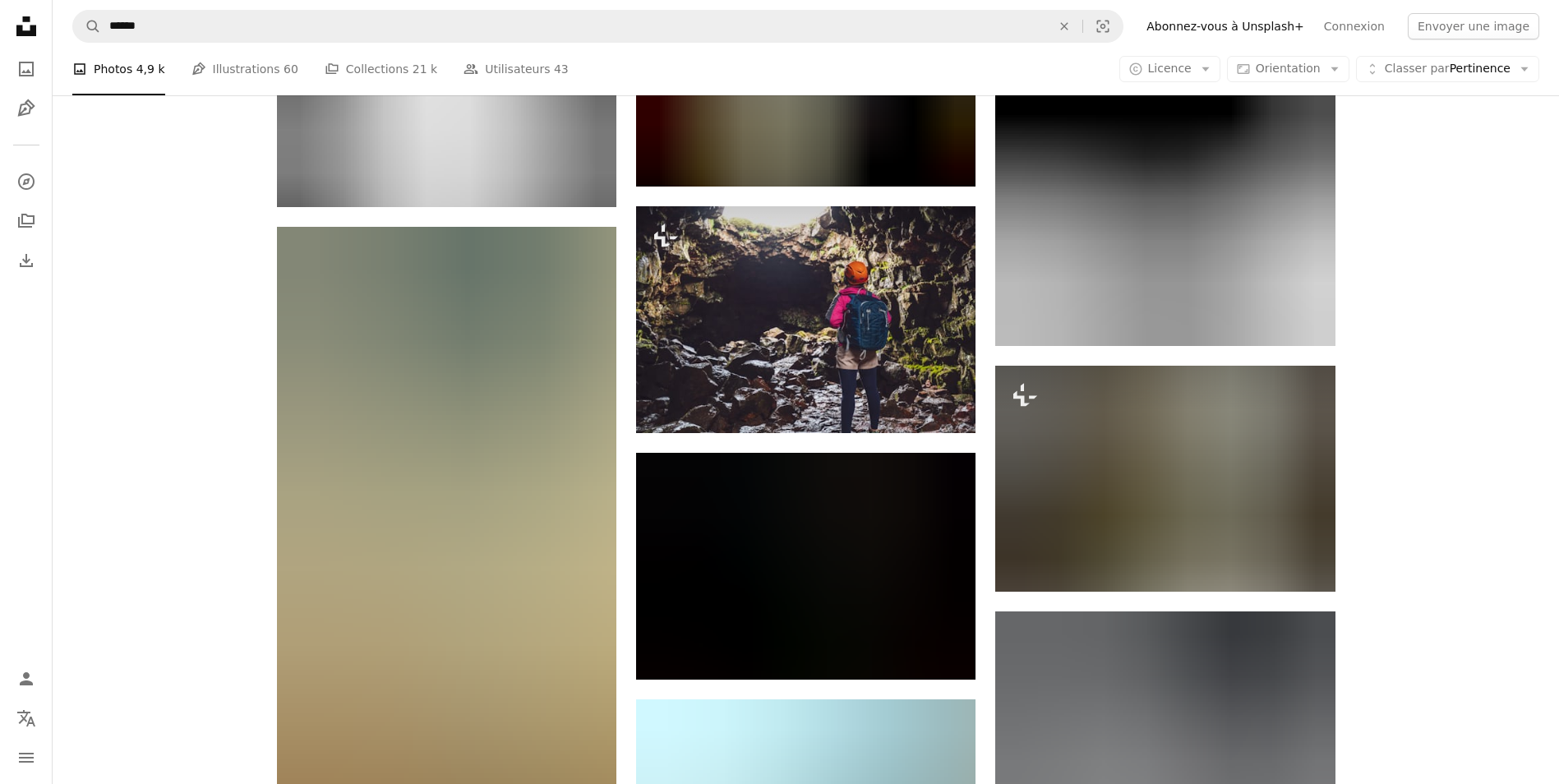
scroll to position [63755, 0]
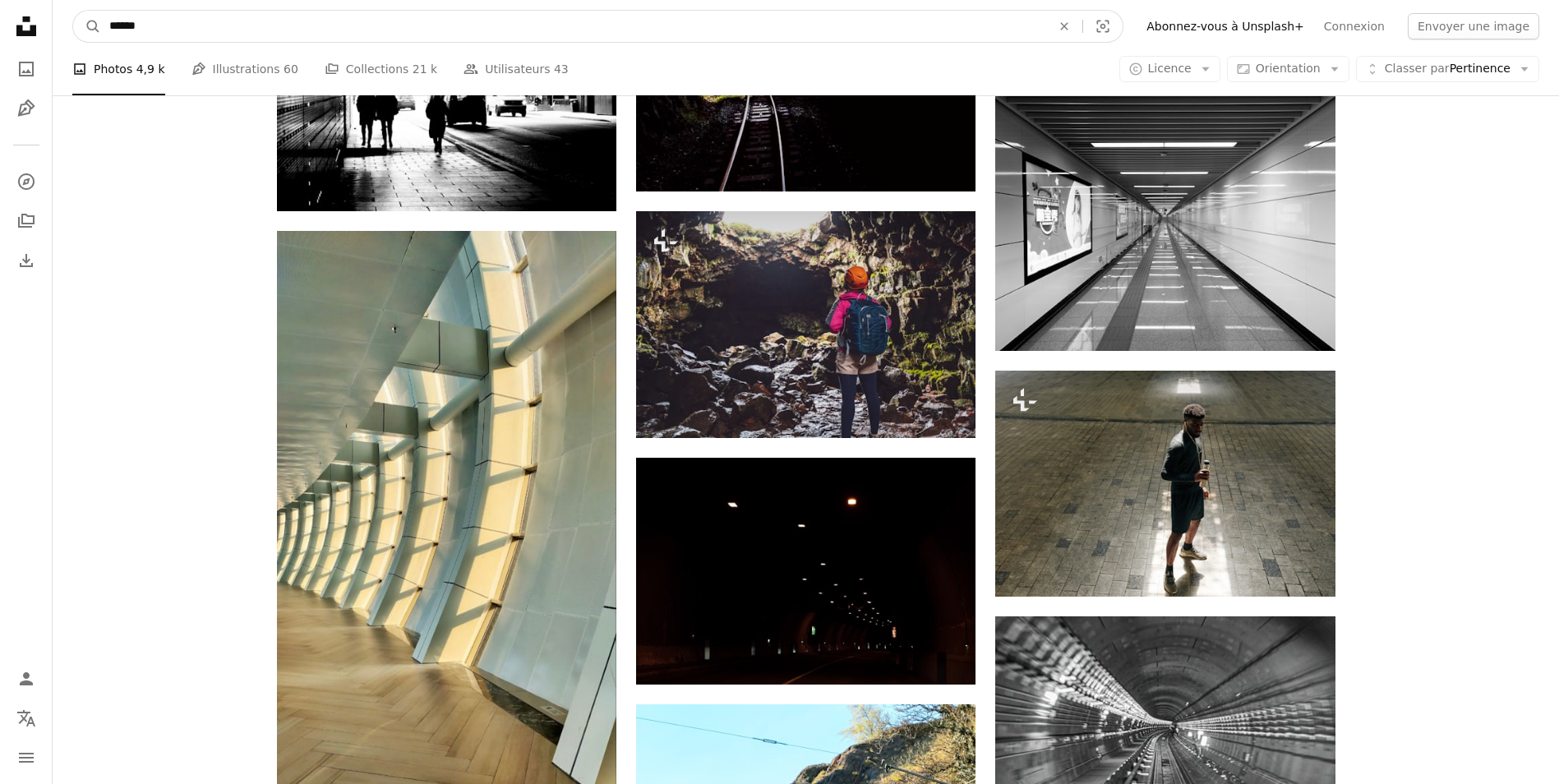
drag, startPoint x: 259, startPoint y: 25, endPoint x: 43, endPoint y: 33, distance: 216.1
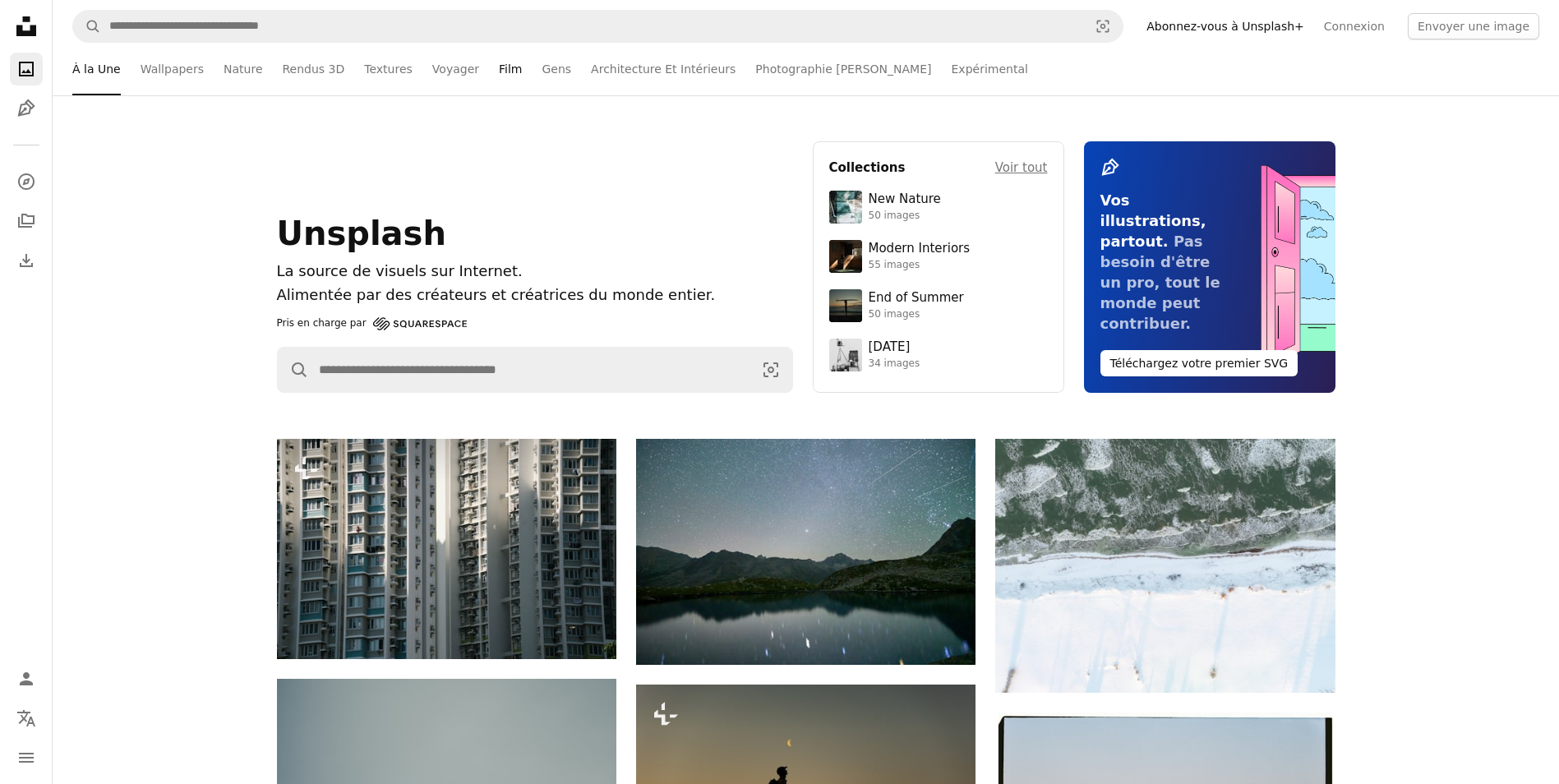
click at [499, 71] on link "Film" at bounding box center [511, 69] width 23 height 53
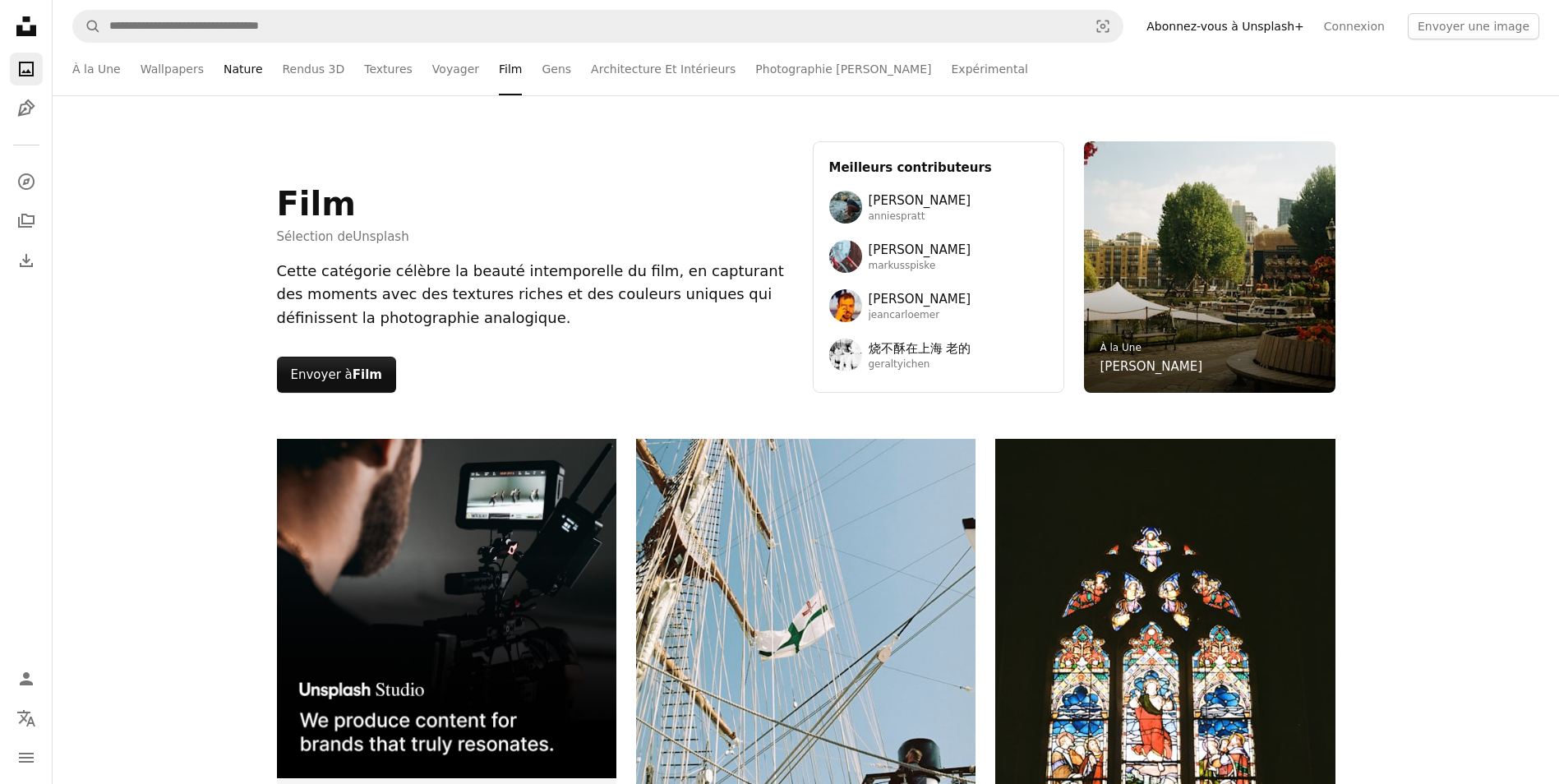
click at [226, 66] on link "Nature" at bounding box center [242, 69] width 38 height 53
